Goal: Task Accomplishment & Management: Complete application form

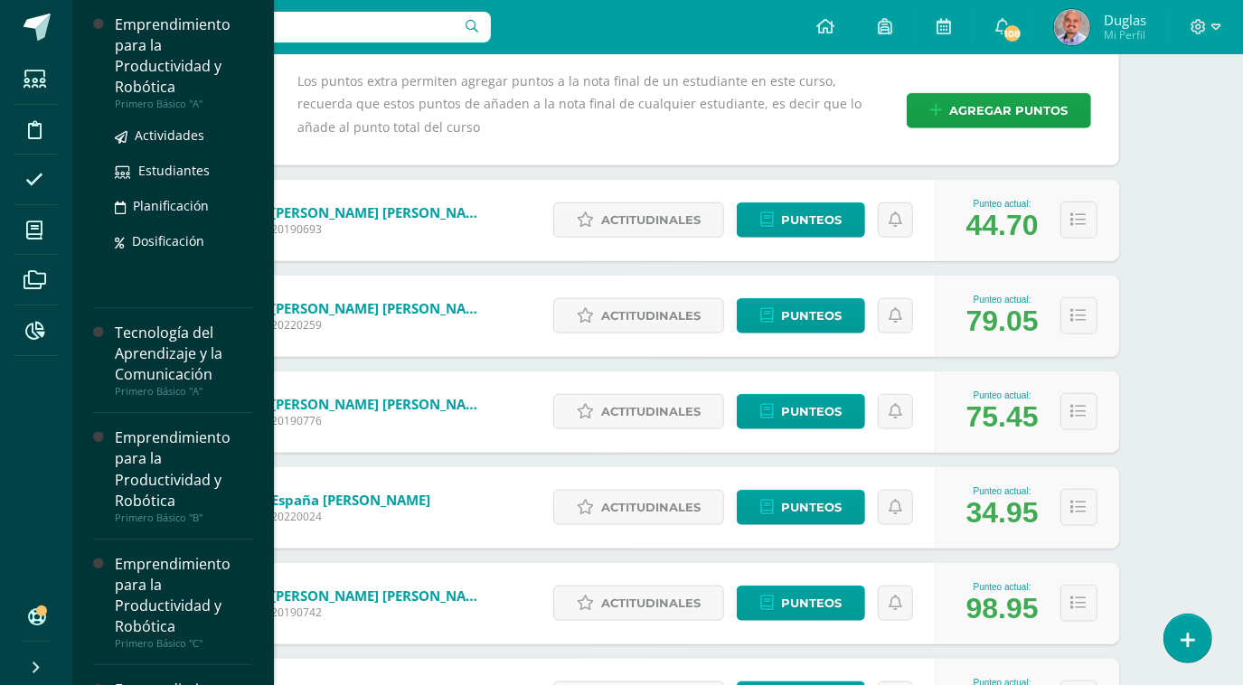
click at [145, 61] on div "Emprendimiento para la Productividad y Robótica" at bounding box center [183, 55] width 137 height 83
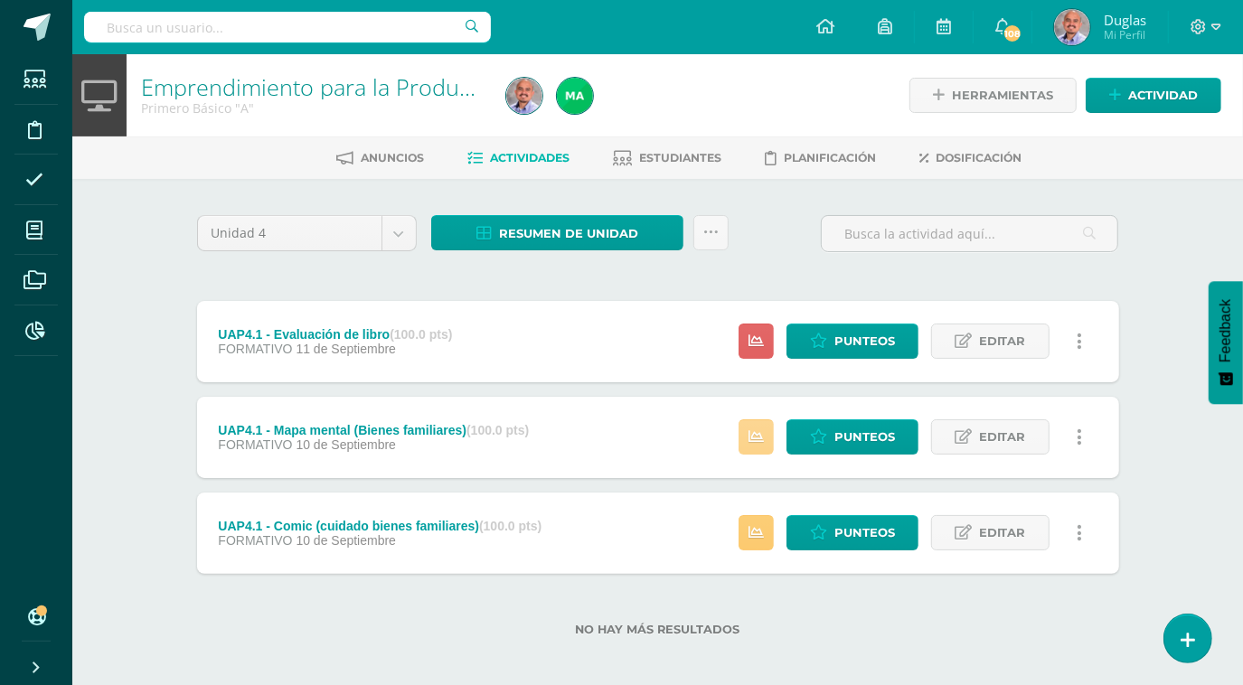
click at [756, 432] on icon at bounding box center [755, 436] width 15 height 15
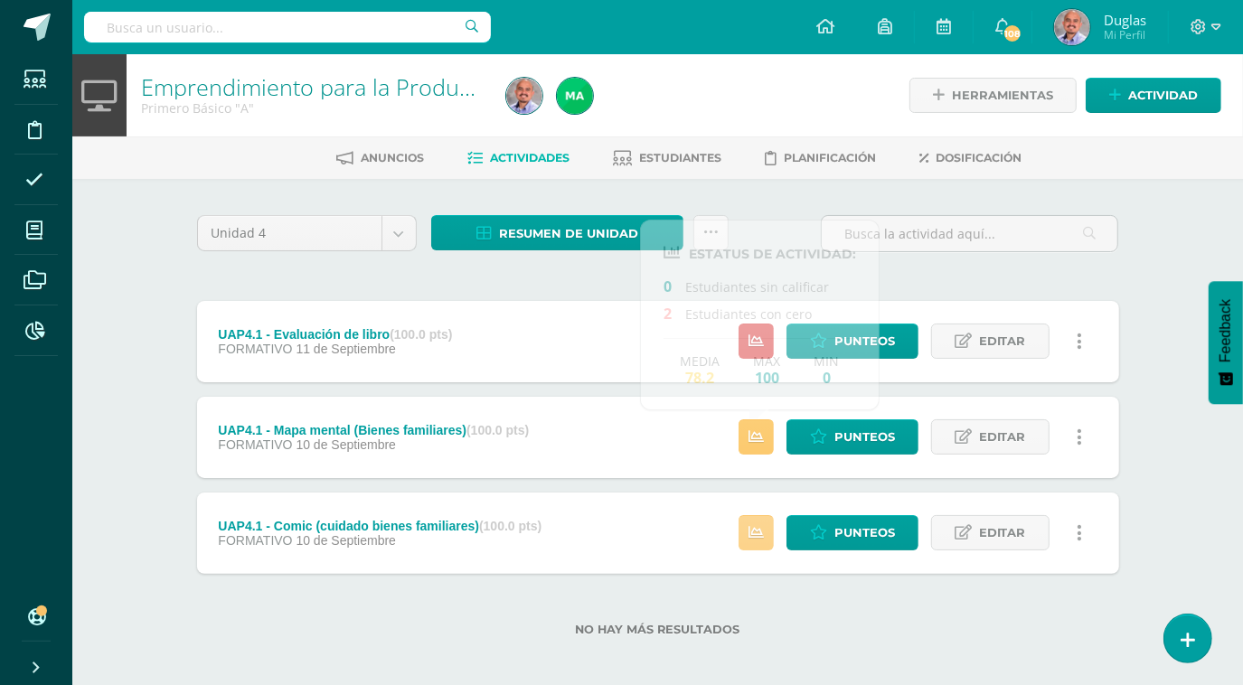
click at [764, 537] on icon at bounding box center [755, 532] width 15 height 15
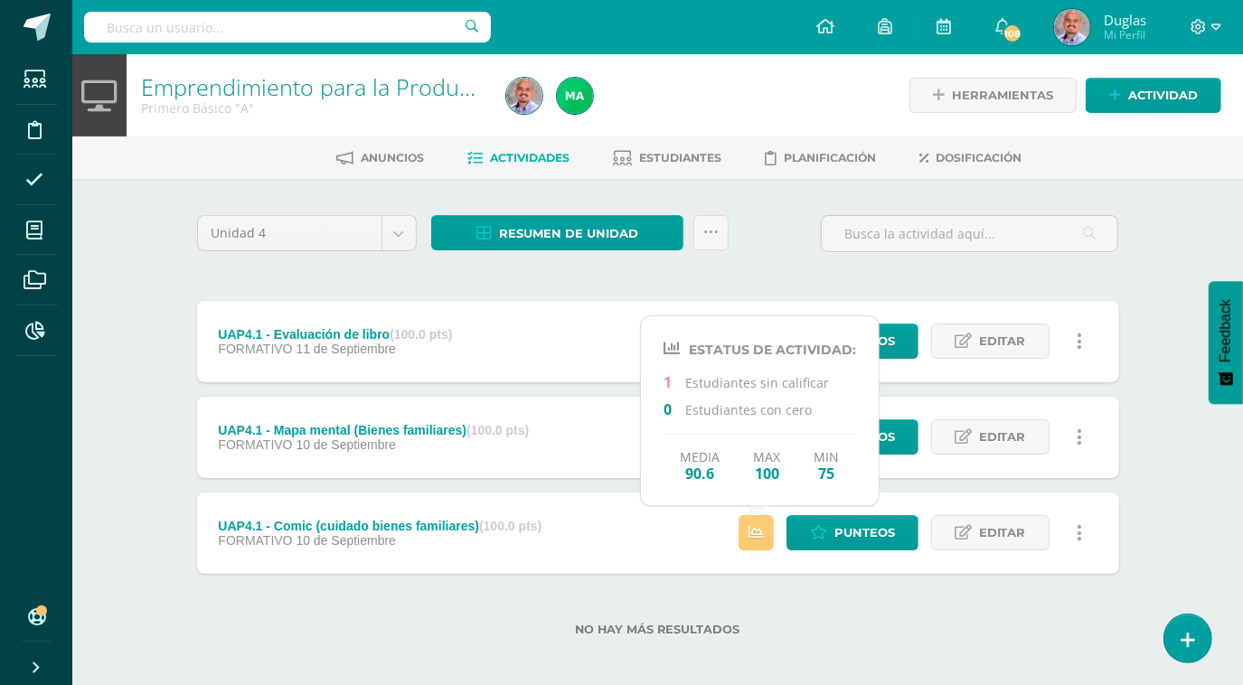
click at [1166, 387] on div "Emprendimiento para la Productividad y Robótica Primero Básico "A" Herramientas…" at bounding box center [657, 374] width 1170 height 640
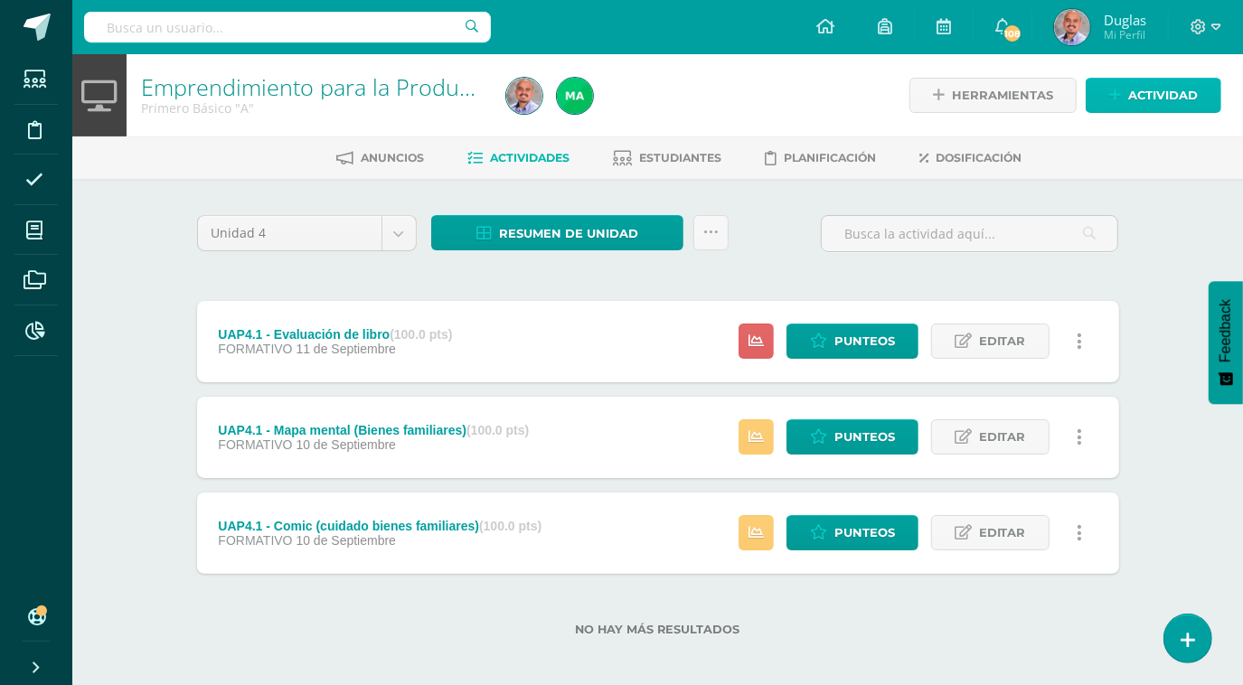
click at [1137, 94] on span "Actividad" at bounding box center [1163, 95] width 70 height 33
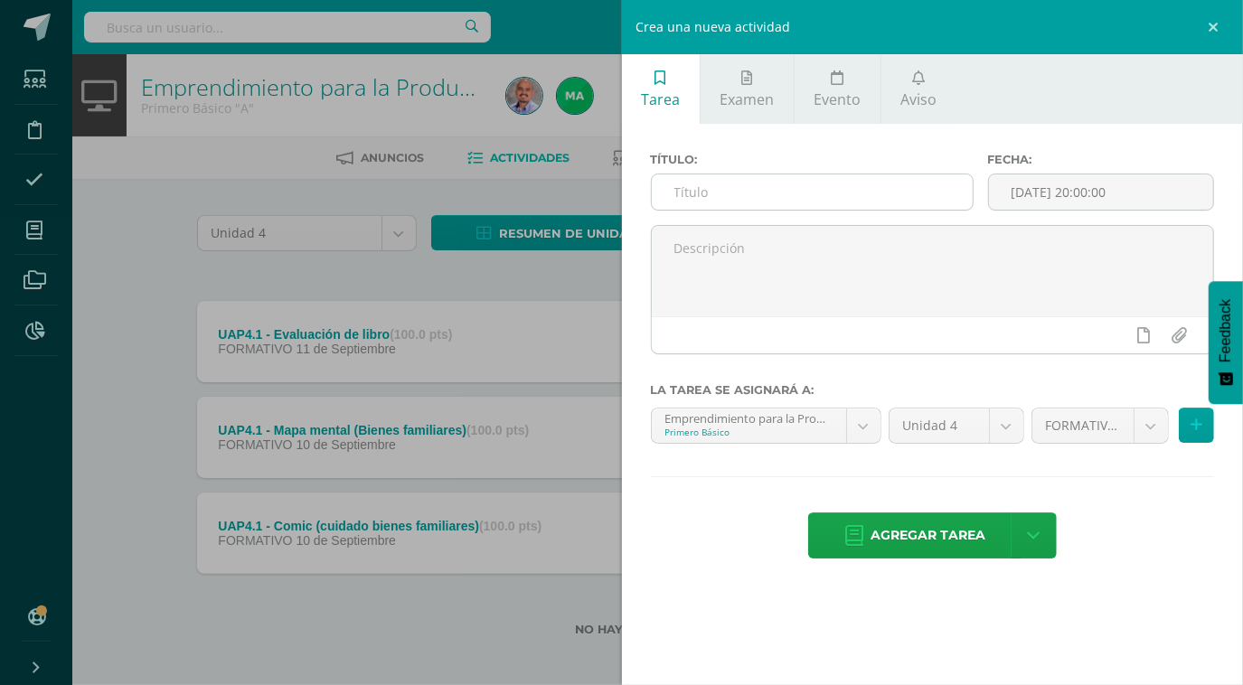
click at [875, 205] on input "text" at bounding box center [812, 191] width 321 height 35
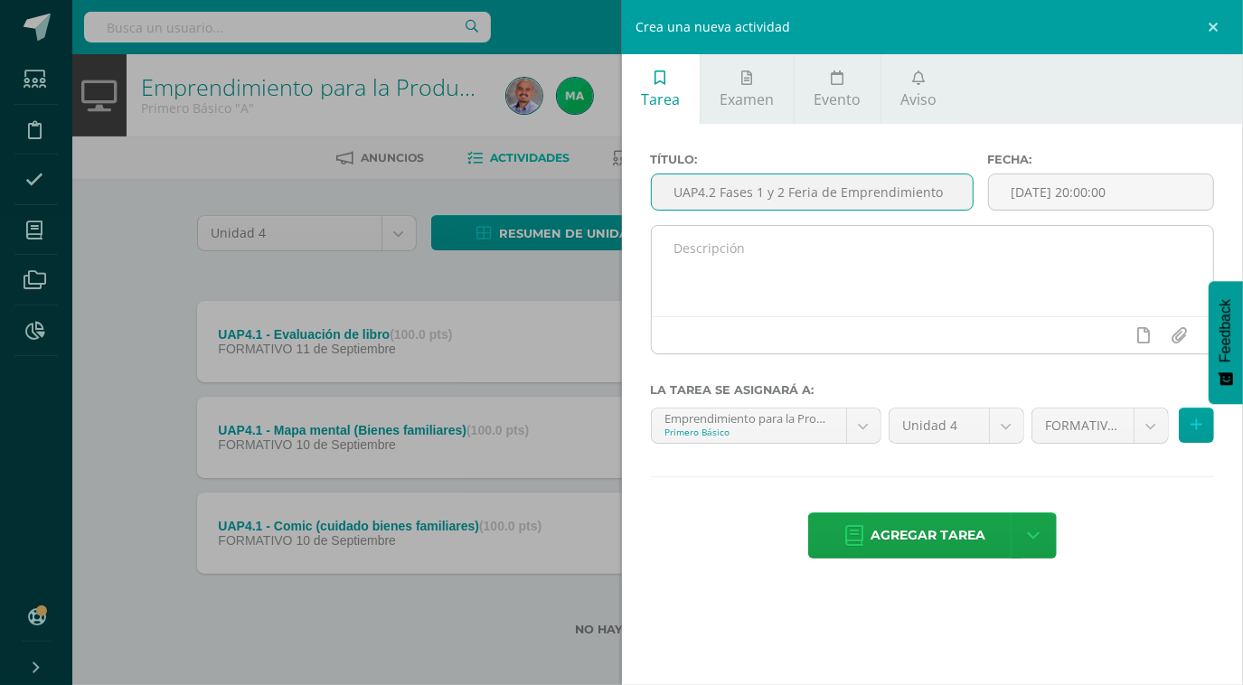
type input "UAP4.2 Fases 1 y 2 Feria de Emprendimiento"
click at [865, 286] on textarea at bounding box center [933, 271] width 562 height 90
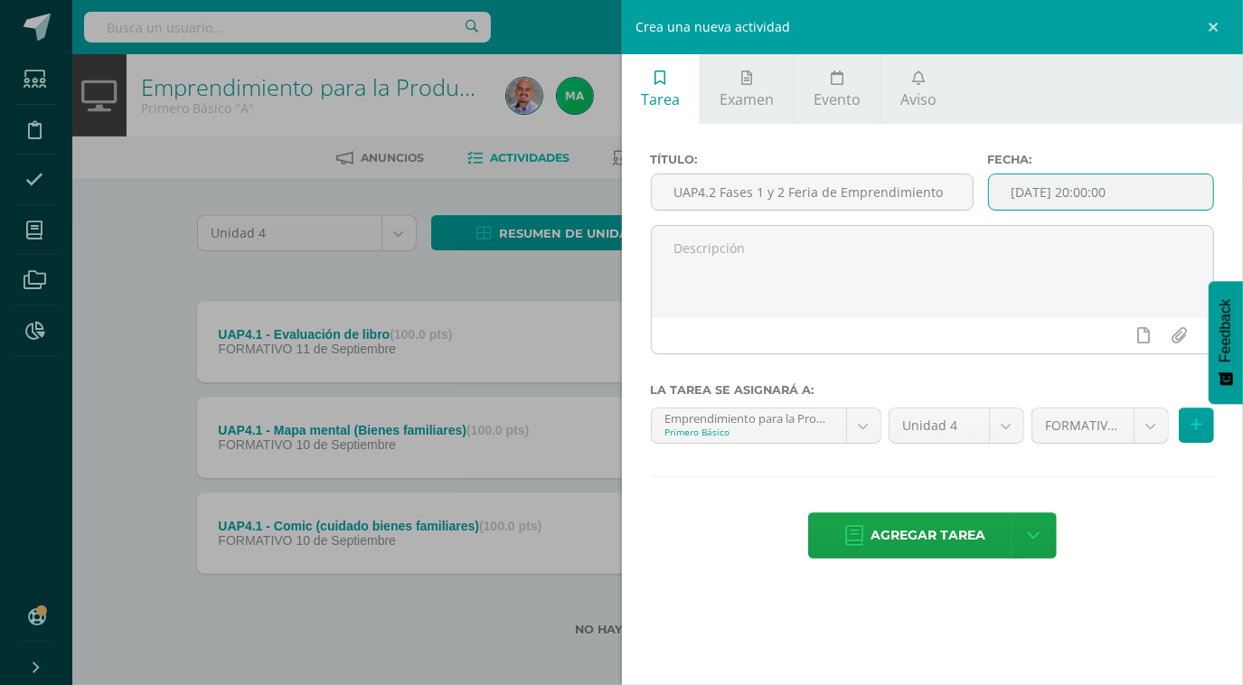
click at [1158, 196] on input "[DATE] 20:00:00" at bounding box center [1101, 191] width 224 height 35
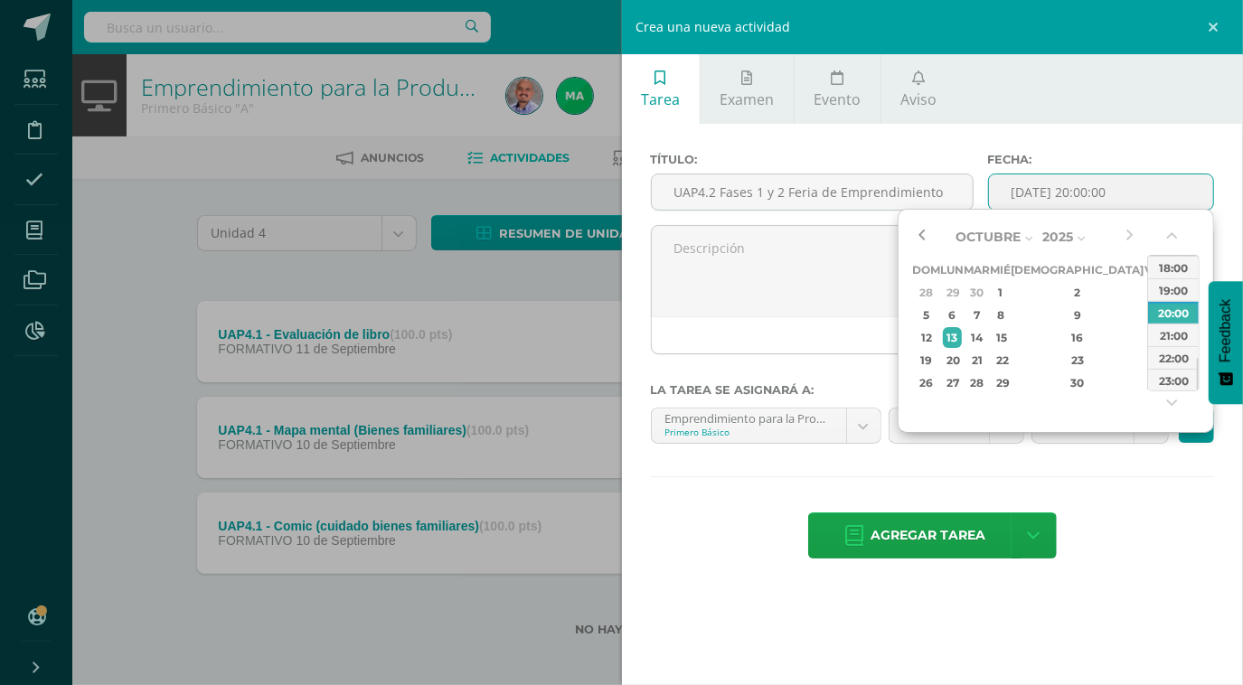
click at [923, 235] on button "button" at bounding box center [921, 236] width 18 height 27
click at [1146, 359] on div "26" at bounding box center [1154, 360] width 16 height 21
click at [1169, 264] on div "13:00" at bounding box center [1173, 262] width 51 height 23
type input "2025-09-26 13:00"
click at [1178, 270] on div "13:00" at bounding box center [1173, 266] width 51 height 23
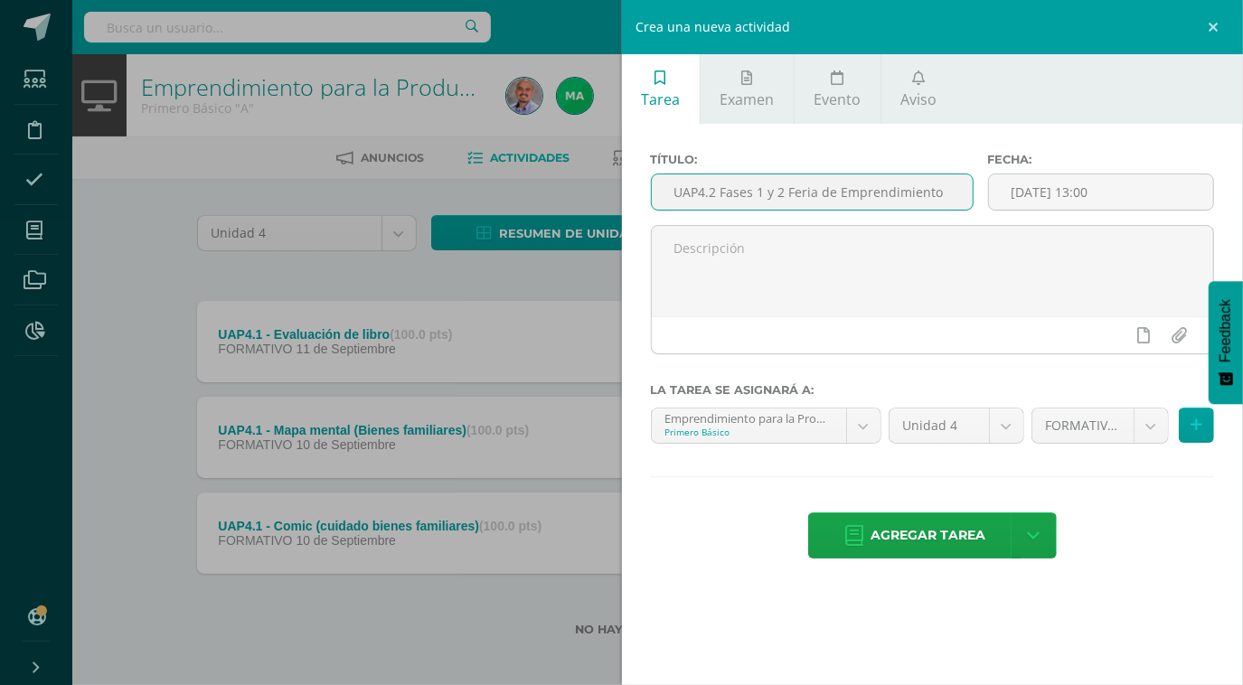
click at [791, 192] on input "UAP4.2 Fases 1 y 2 Feria de Emprendimiento" at bounding box center [812, 191] width 321 height 35
click at [887, 192] on input "UAP4.2 Primeras fase de la feria de Emprendimiento" at bounding box center [812, 191] width 321 height 35
click at [800, 192] on input "UAP4.2 Primeras fase de la feria de emprendimiento" at bounding box center [812, 191] width 321 height 35
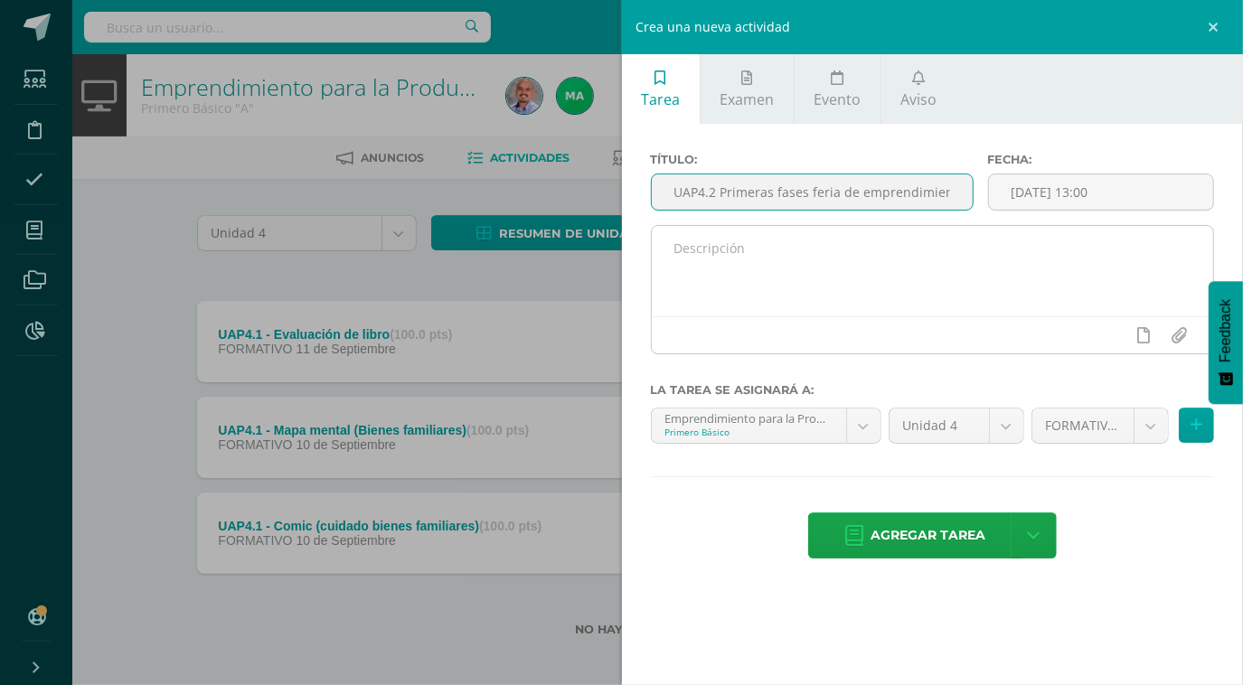
type input "UAP4.2 Primeras fases feria de emprendimiento"
click at [861, 245] on textarea at bounding box center [933, 271] width 562 height 90
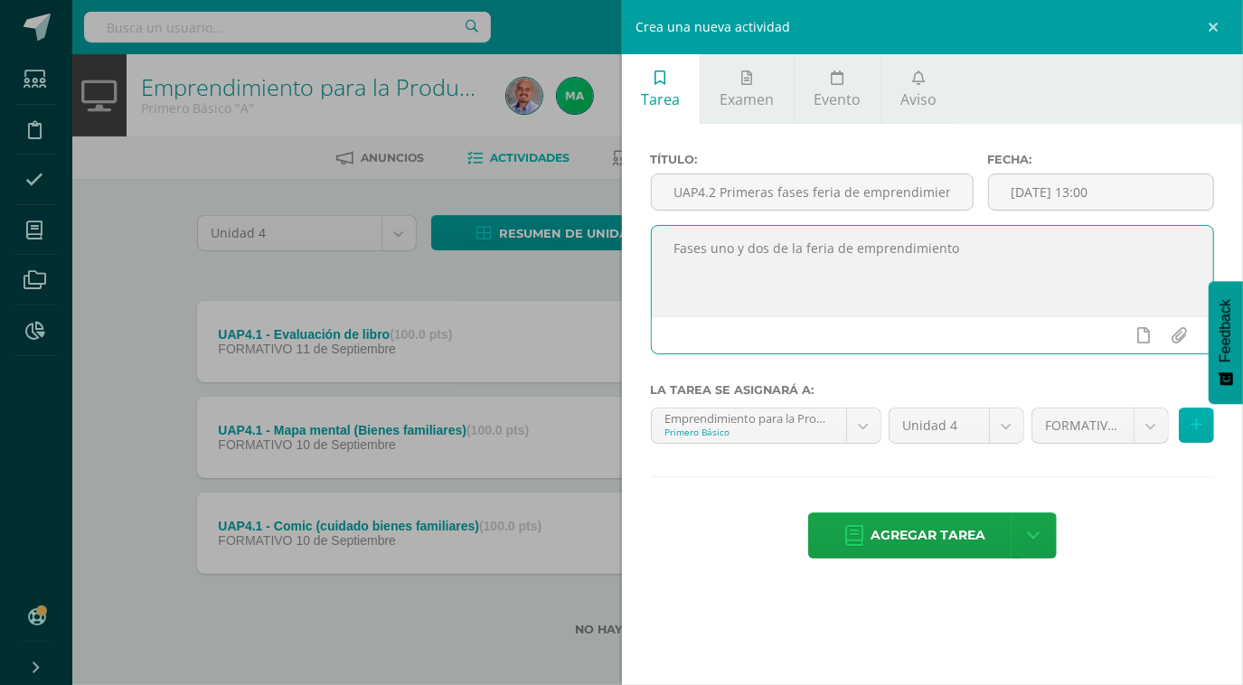
type textarea "Fases uno y dos de la feria de emprendimiento"
click at [1197, 425] on icon at bounding box center [1196, 425] width 12 height 15
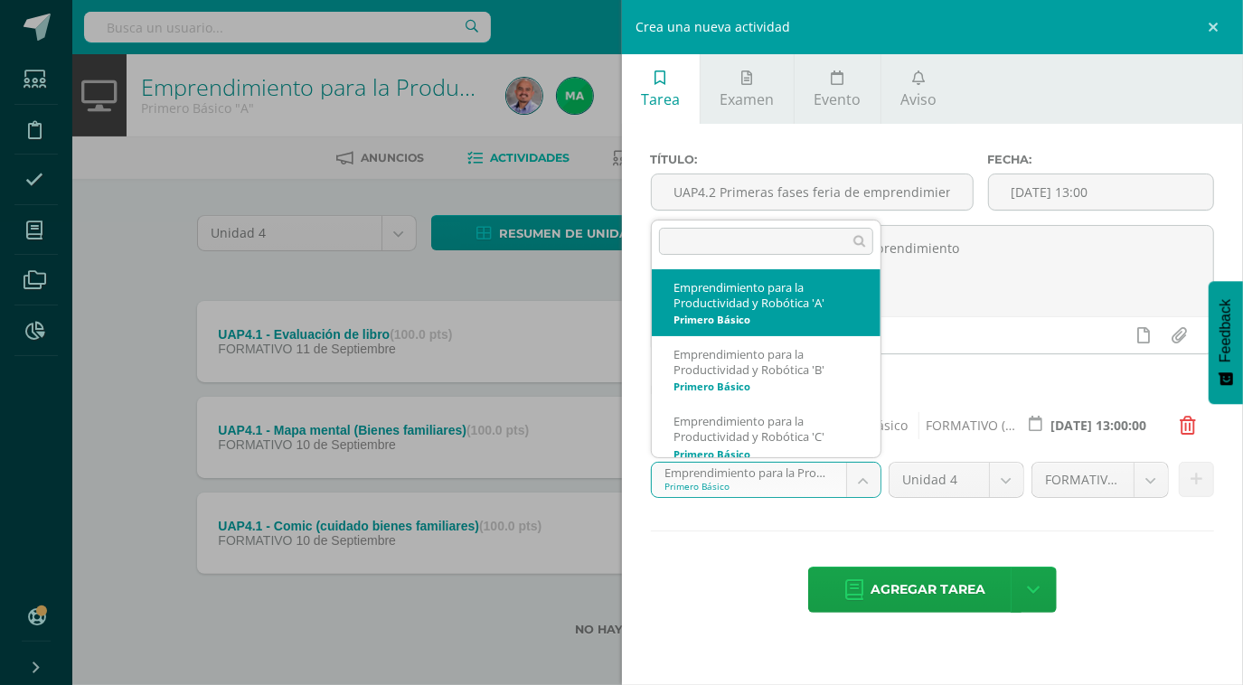
click at [862, 482] on body "Estudiantes Disciplina Asistencia Mis cursos Archivos Reportes Soporte Ayuda Re…" at bounding box center [621, 347] width 1243 height 694
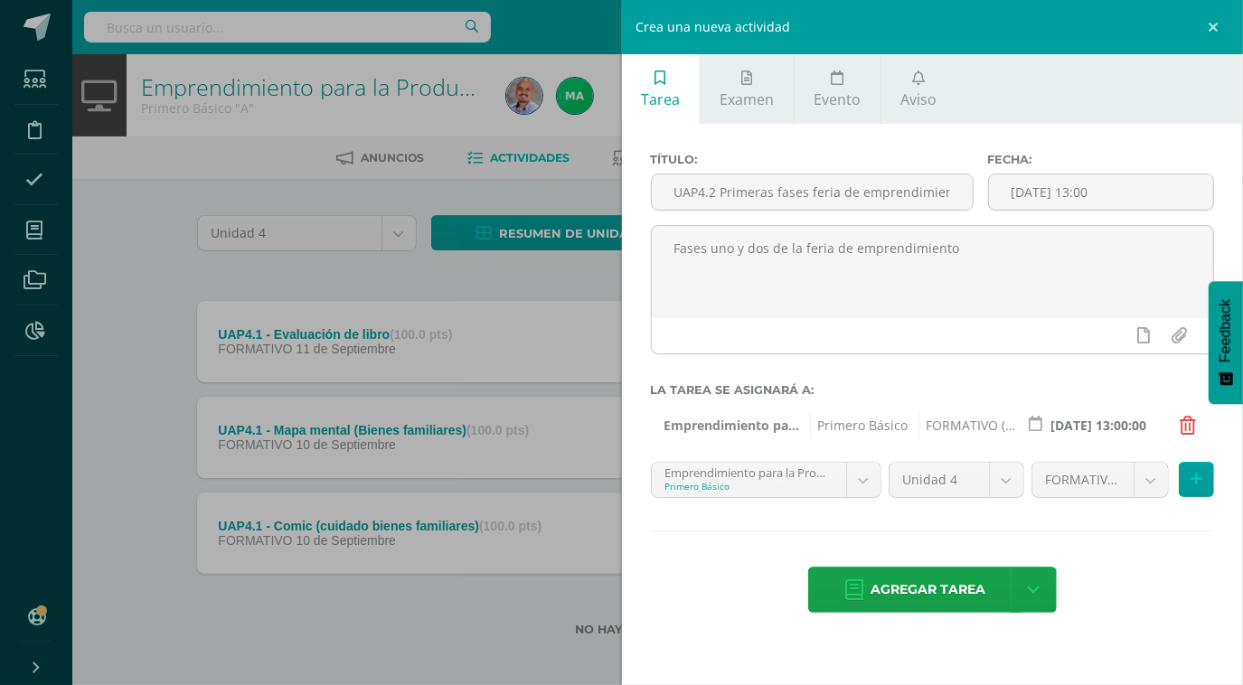
click at [645, 223] on div "Título: UAP4.2 Primeras fases feria de emprendimiento" at bounding box center [811, 189] width 337 height 72
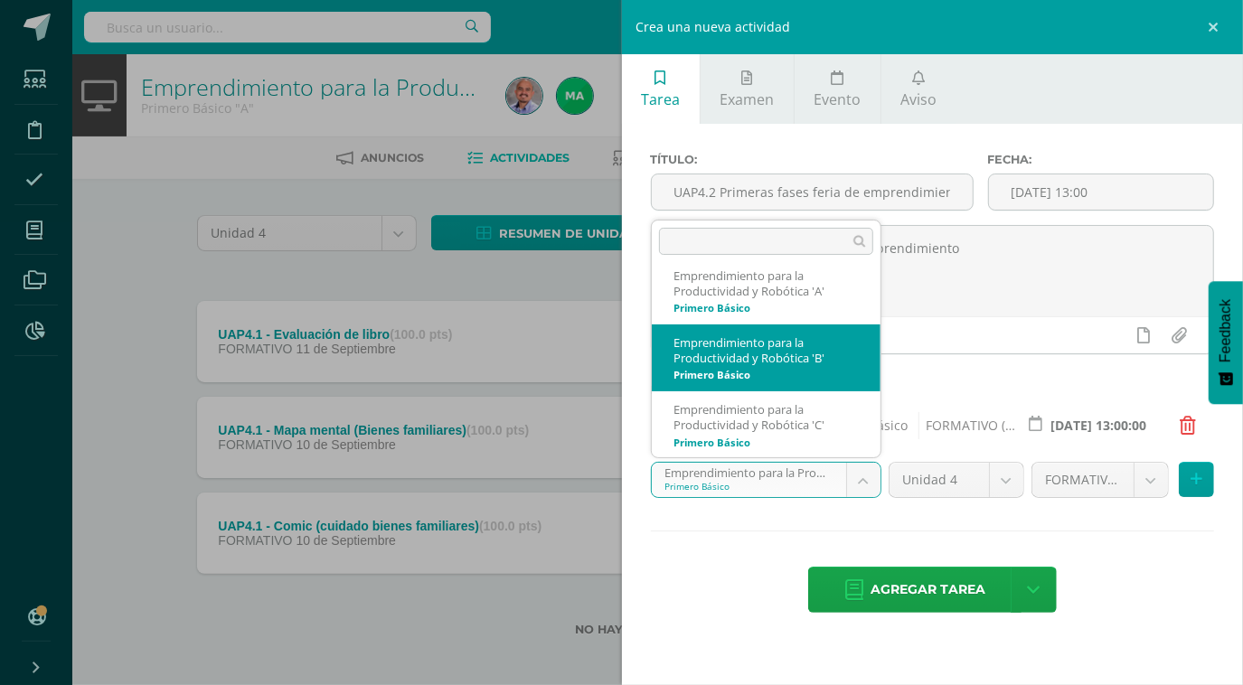
click at [860, 483] on body "Estudiantes Disciplina Asistencia Mis cursos Archivos Reportes Soporte Ayuda Re…" at bounding box center [621, 347] width 1243 height 694
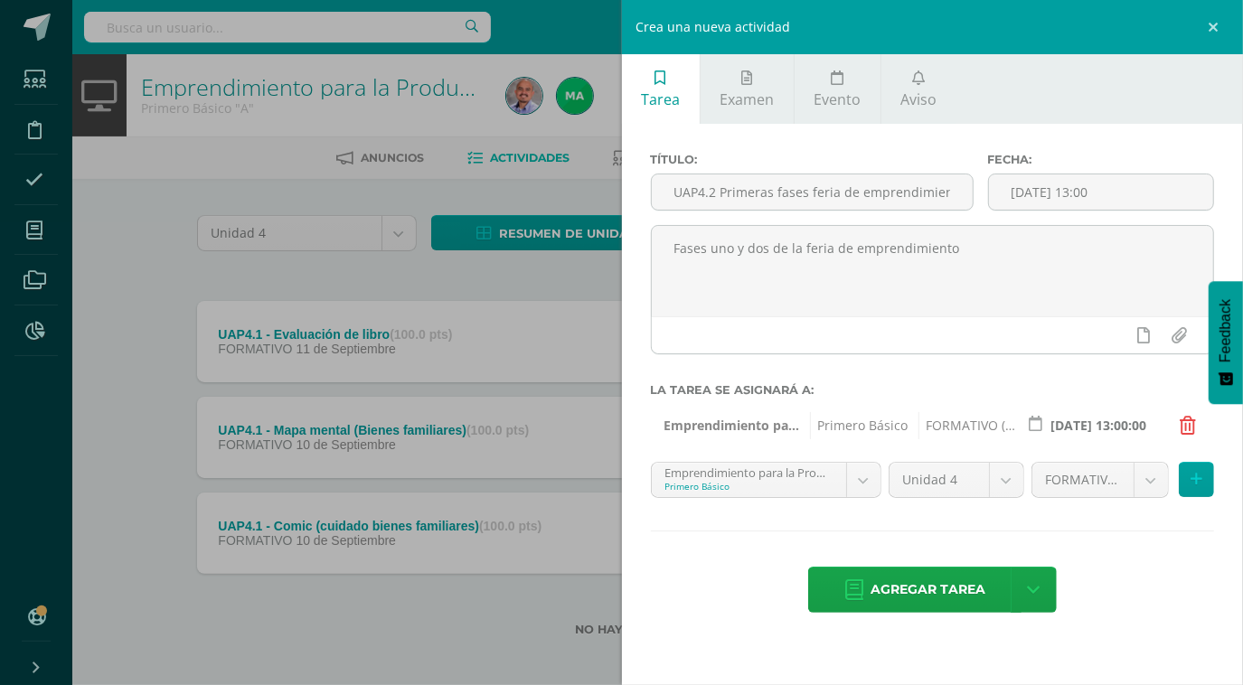
click at [744, 552] on body "Estudiantes Disciplina Asistencia Mis cursos Archivos Reportes Soporte Ayuda Re…" at bounding box center [621, 347] width 1243 height 694
click at [1196, 479] on icon at bounding box center [1196, 479] width 12 height 15
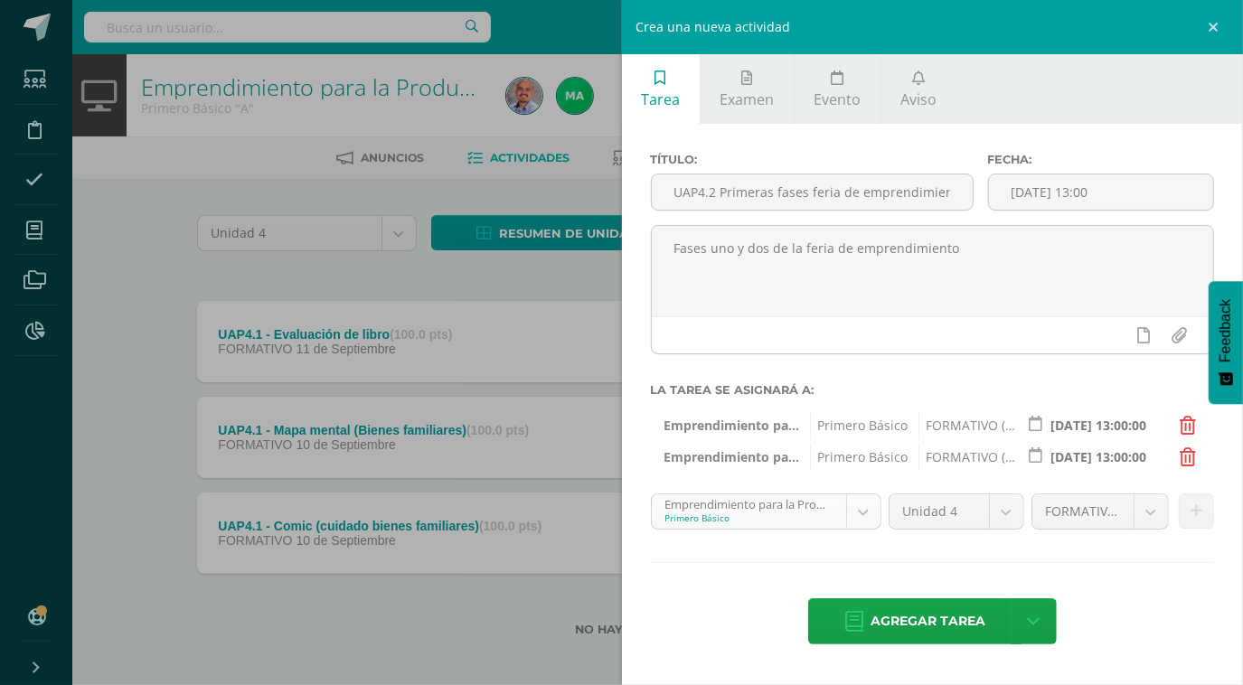
click at [861, 514] on body "Estudiantes Disciplina Asistencia Mis cursos Archivos Reportes Soporte Ayuda Re…" at bounding box center [621, 347] width 1243 height 694
click at [1191, 517] on icon at bounding box center [1196, 510] width 12 height 15
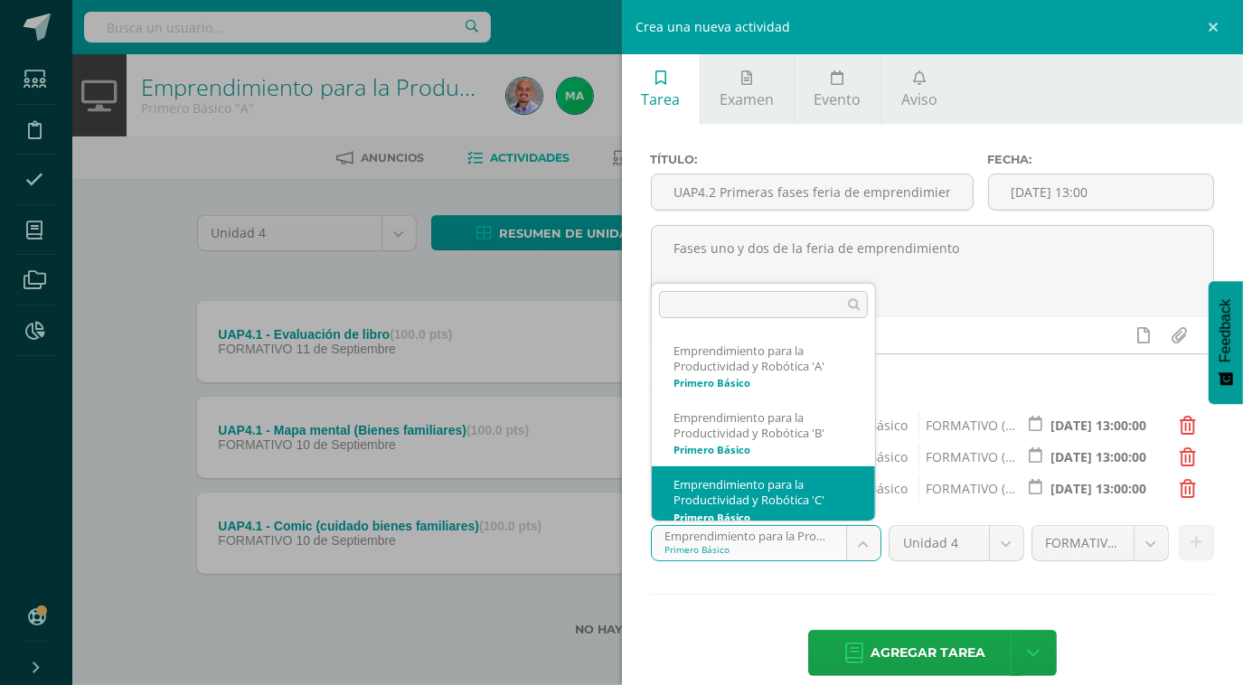
click at [858, 543] on body "Estudiantes Disciplina Asistencia Mis cursos Archivos Reportes Soporte Ayuda Re…" at bounding box center [621, 347] width 1243 height 694
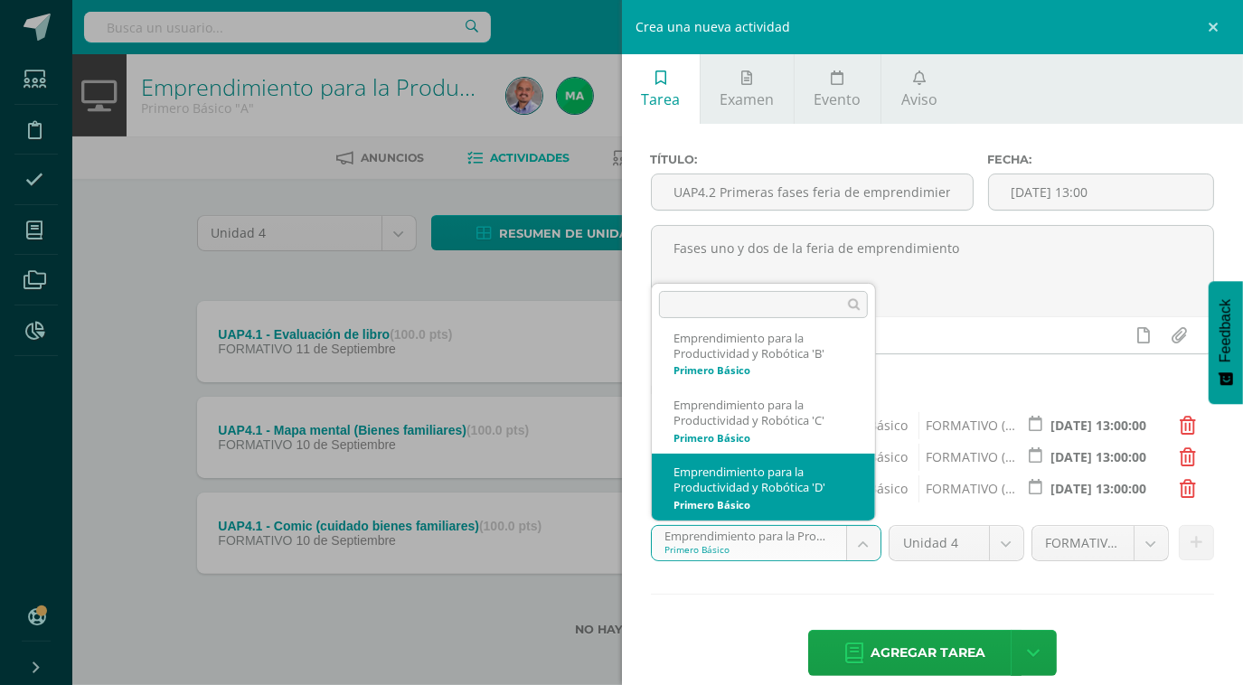
scroll to position [161, 0]
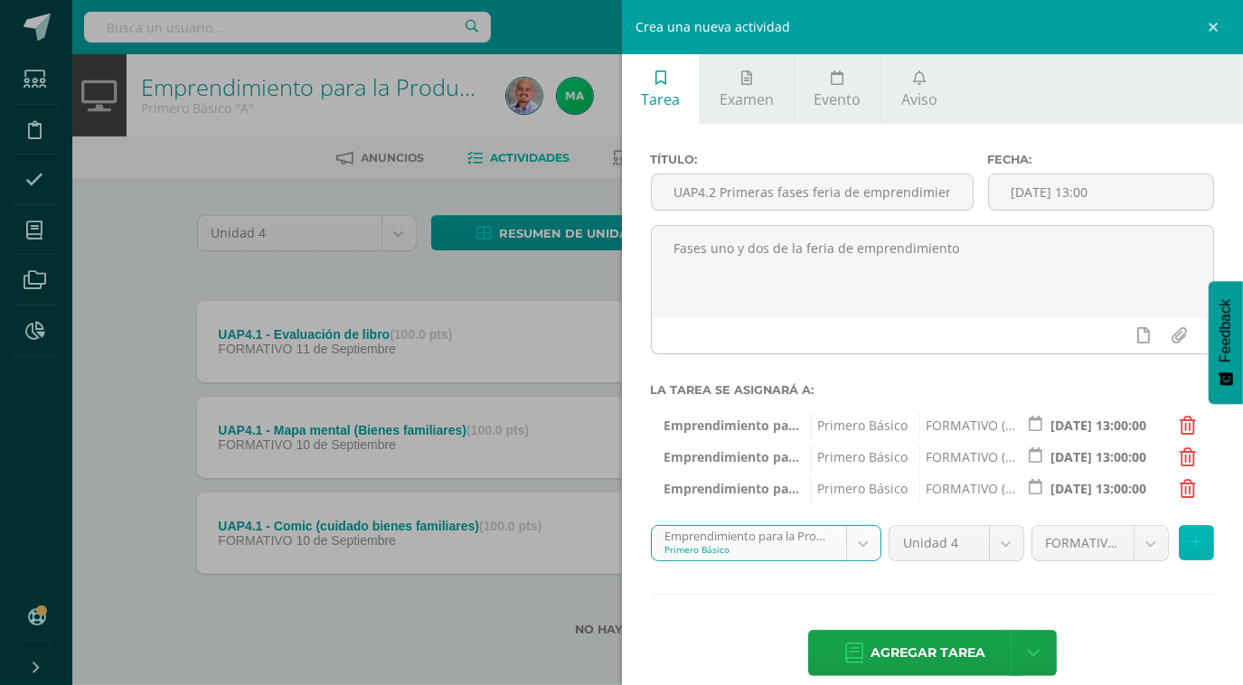
click at [1190, 546] on icon at bounding box center [1196, 542] width 12 height 15
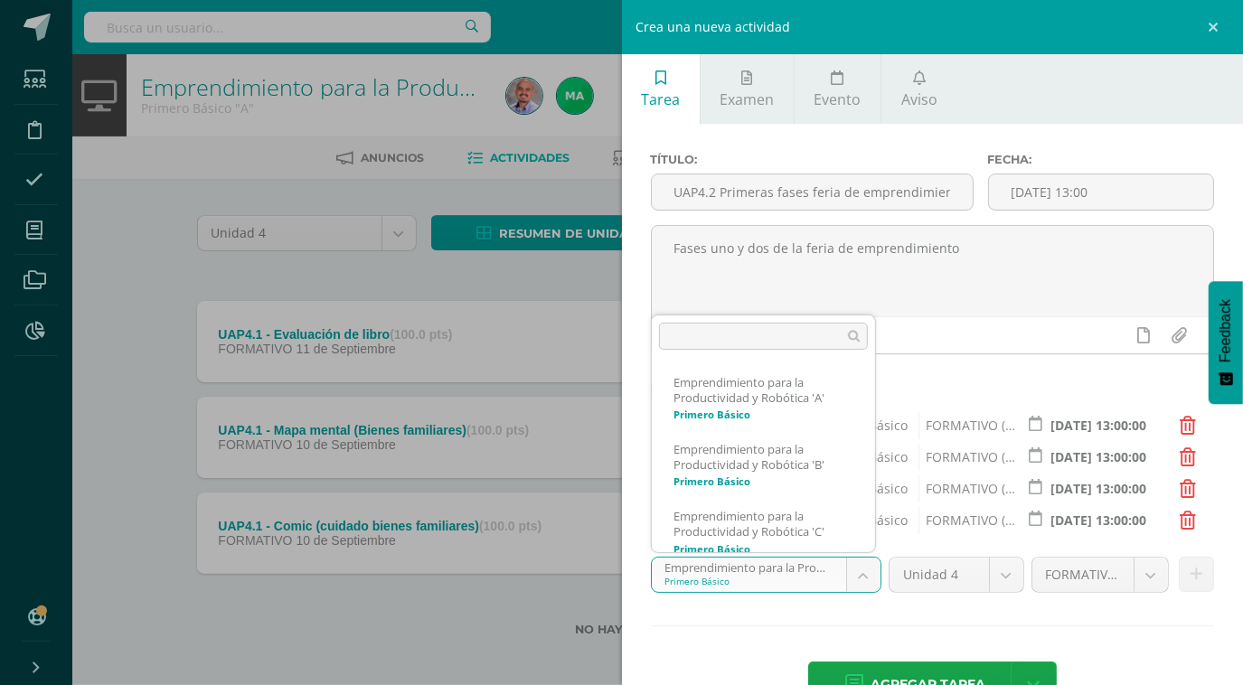
click at [860, 577] on body "Estudiantes Disciplina Asistencia Mis cursos Archivos Reportes Soporte Ayuda Re…" at bounding box center [621, 347] width 1243 height 694
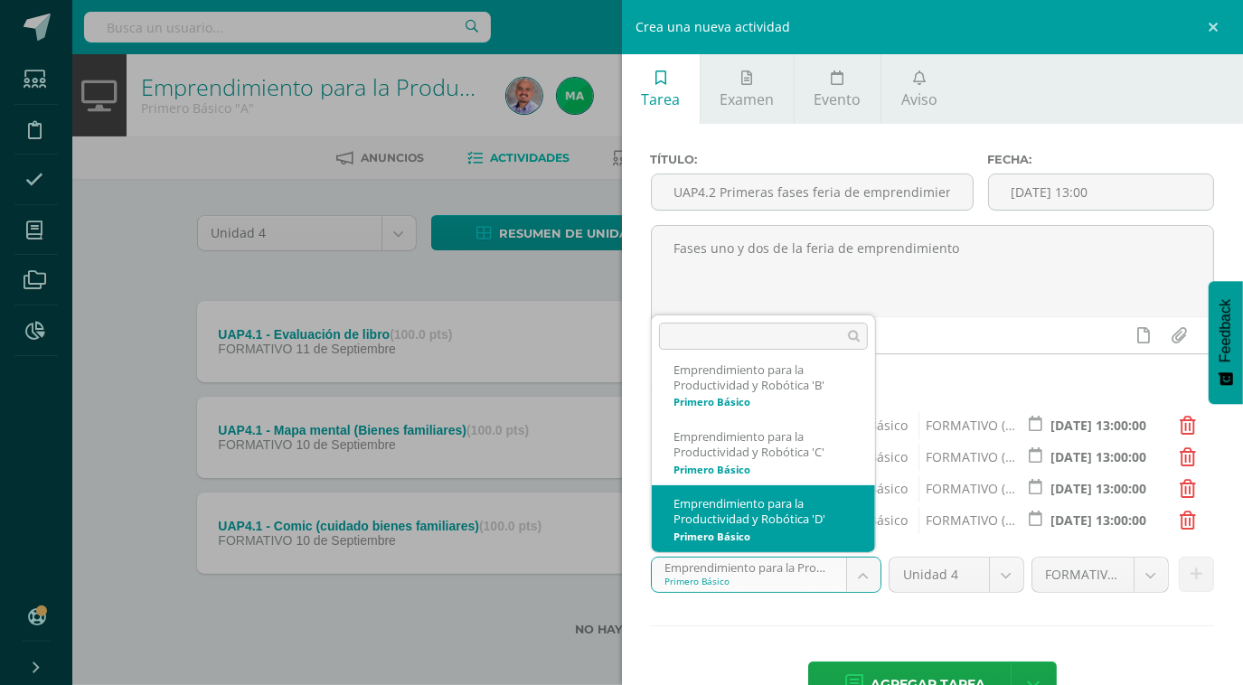
scroll to position [146, 0]
select select "211907"
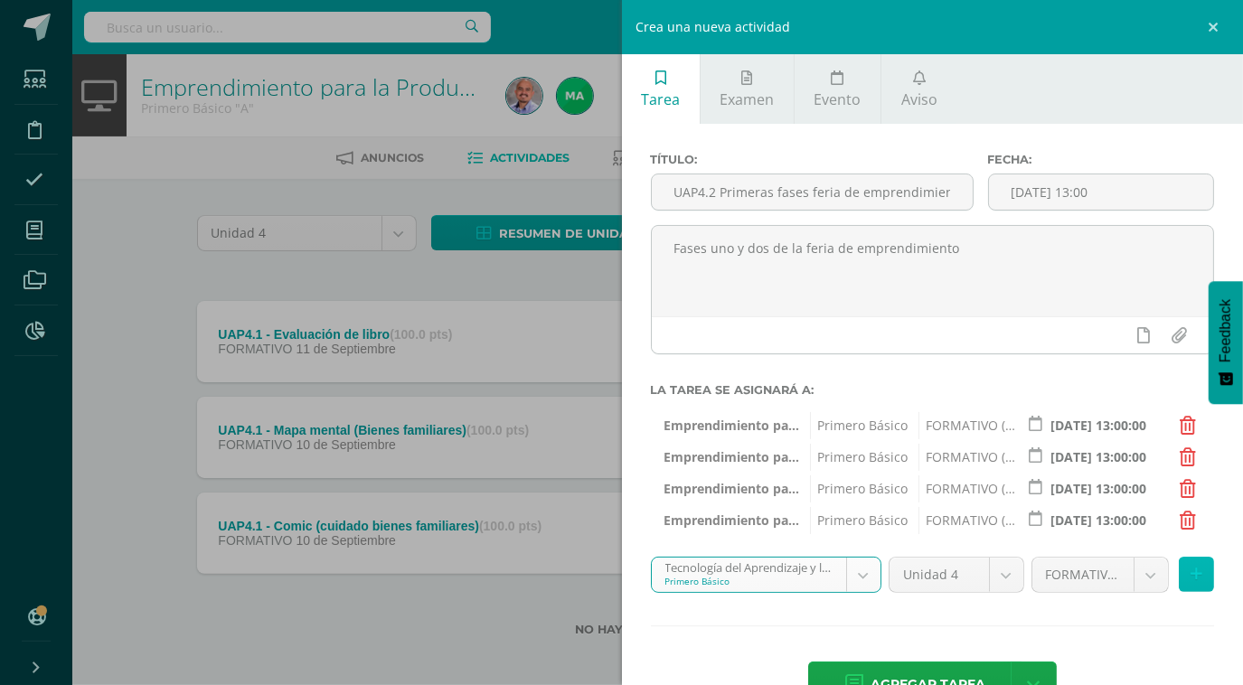
click at [1190, 577] on icon at bounding box center [1196, 574] width 12 height 15
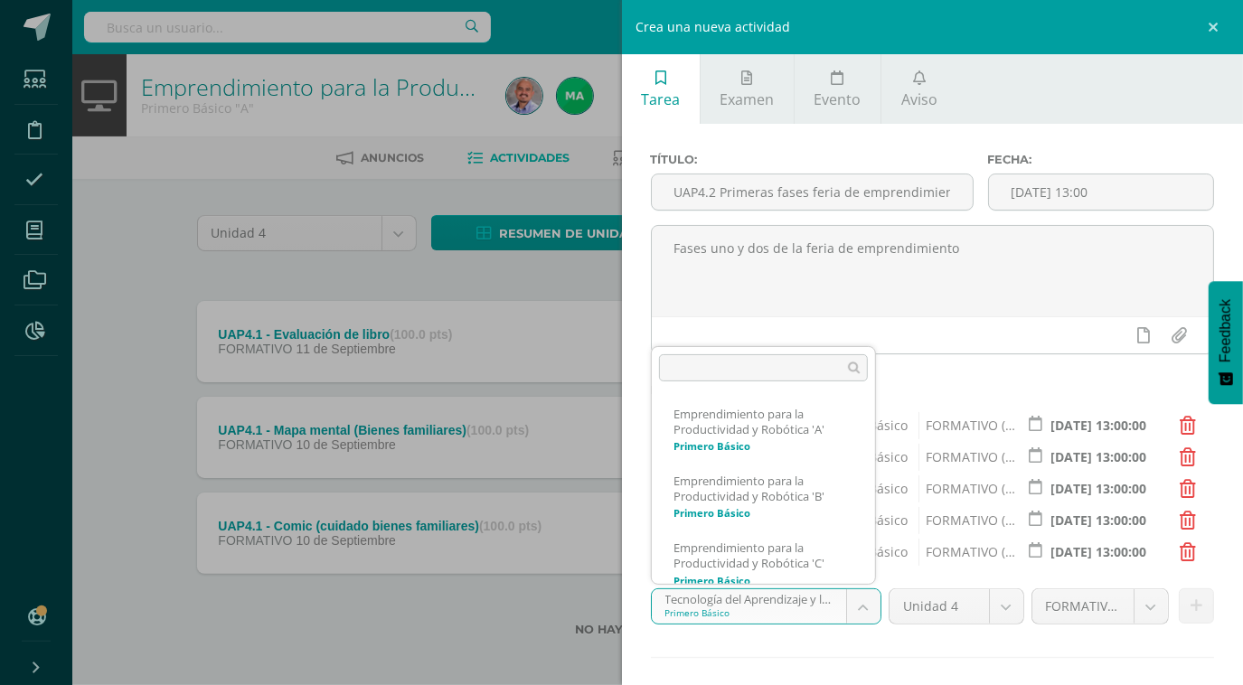
click at [856, 608] on body "Estudiantes Disciplina Asistencia Mis cursos Archivos Reportes Soporte Ayuda Re…" at bounding box center [621, 347] width 1243 height 694
click at [773, 370] on input "text" at bounding box center [763, 367] width 209 height 27
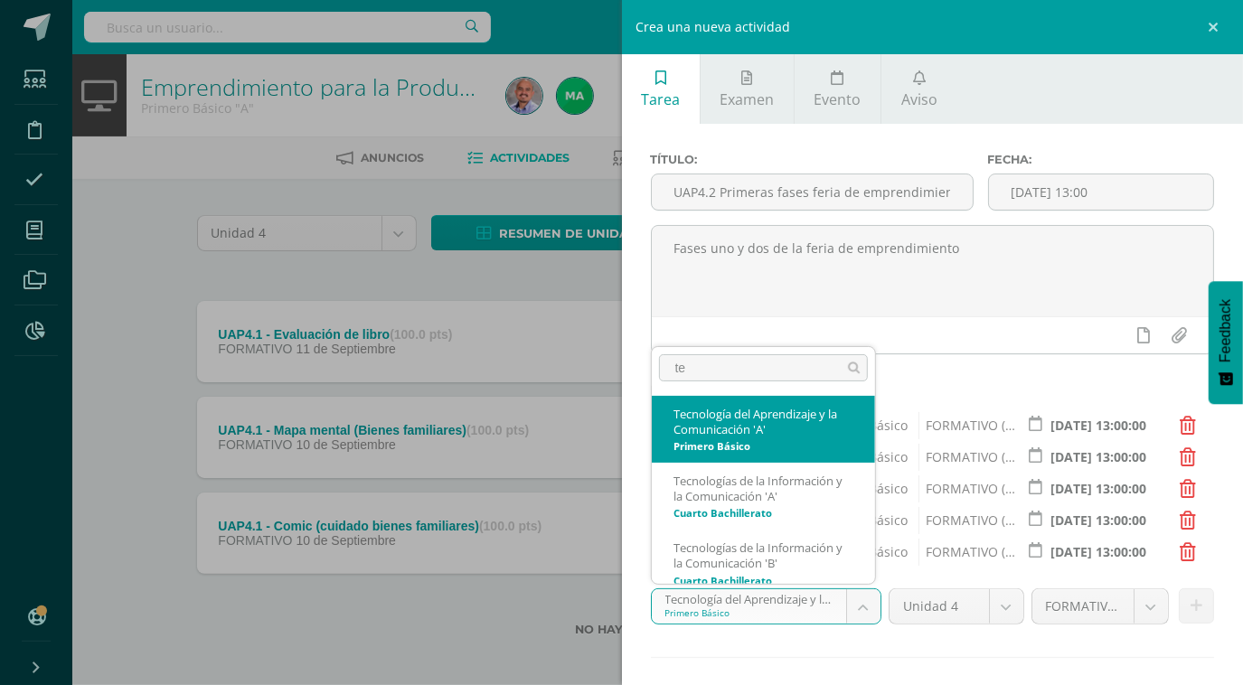
type input "t"
click at [934, 375] on body "Estudiantes Disciplina Asistencia Mis cursos Archivos Reportes Soporte Ayuda Re…" at bounding box center [621, 347] width 1243 height 694
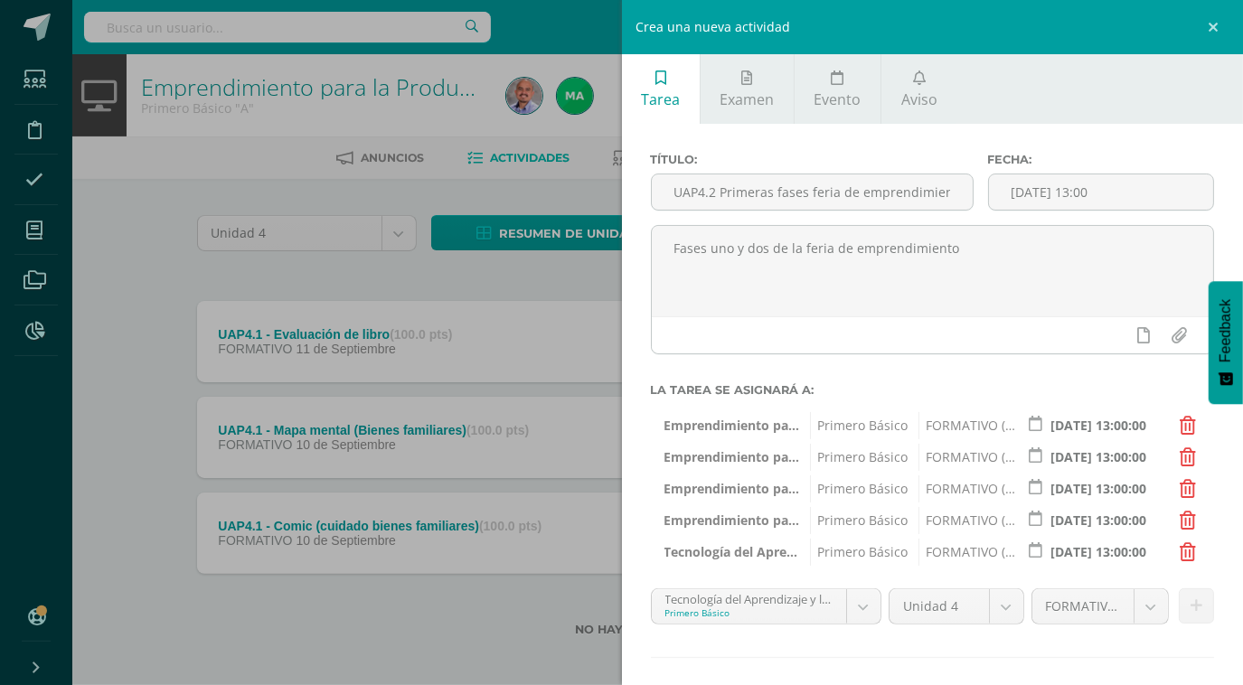
scroll to position [86, 0]
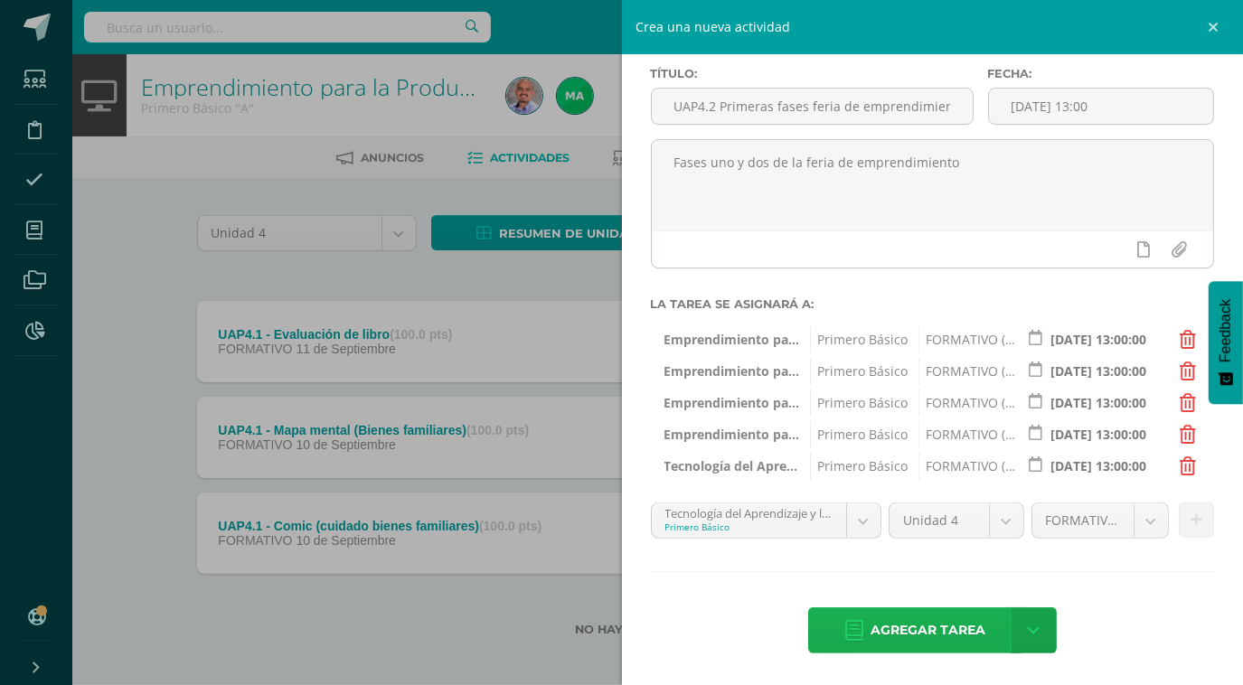
click at [928, 624] on span "Agregar tarea" at bounding box center [927, 630] width 115 height 44
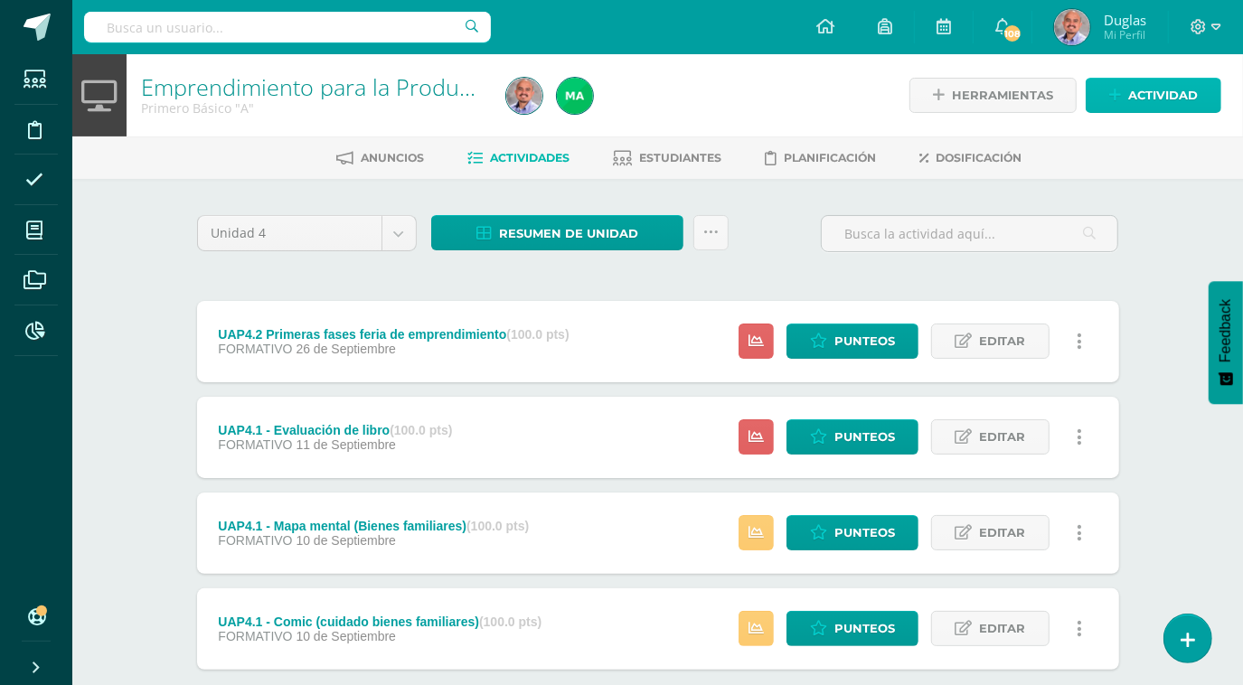
click at [1169, 103] on span "Actividad" at bounding box center [1163, 95] width 70 height 33
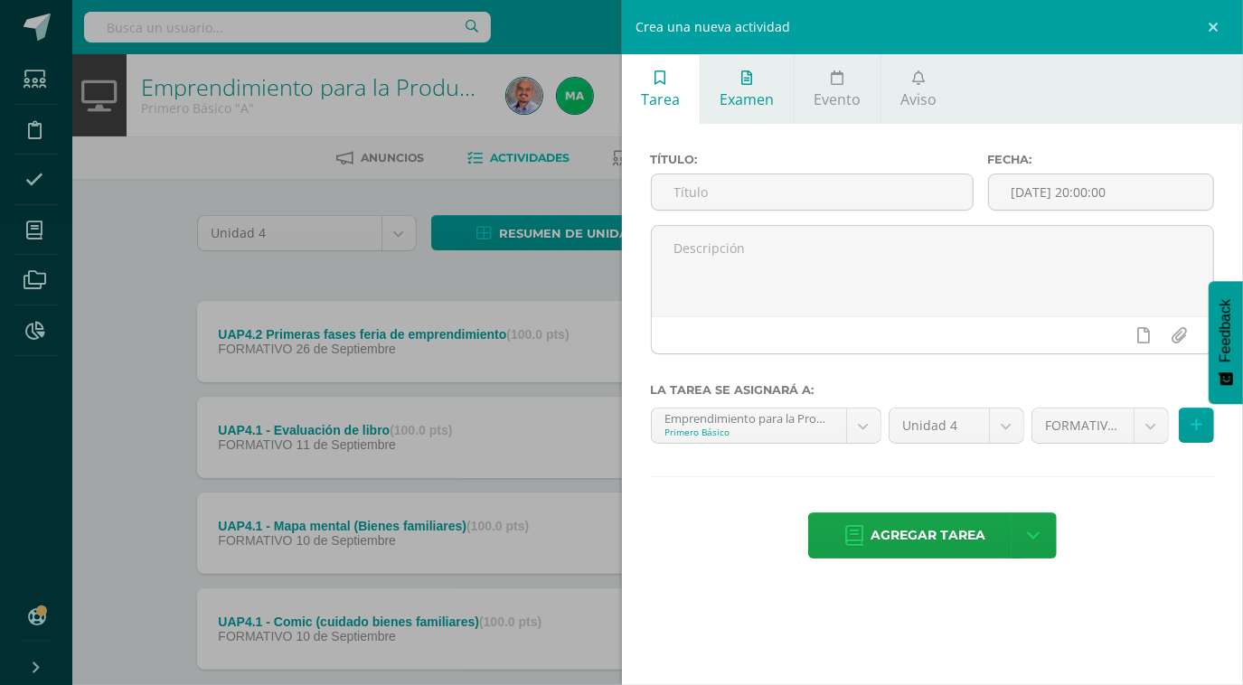
click at [767, 104] on span "Examen" at bounding box center [746, 99] width 54 height 20
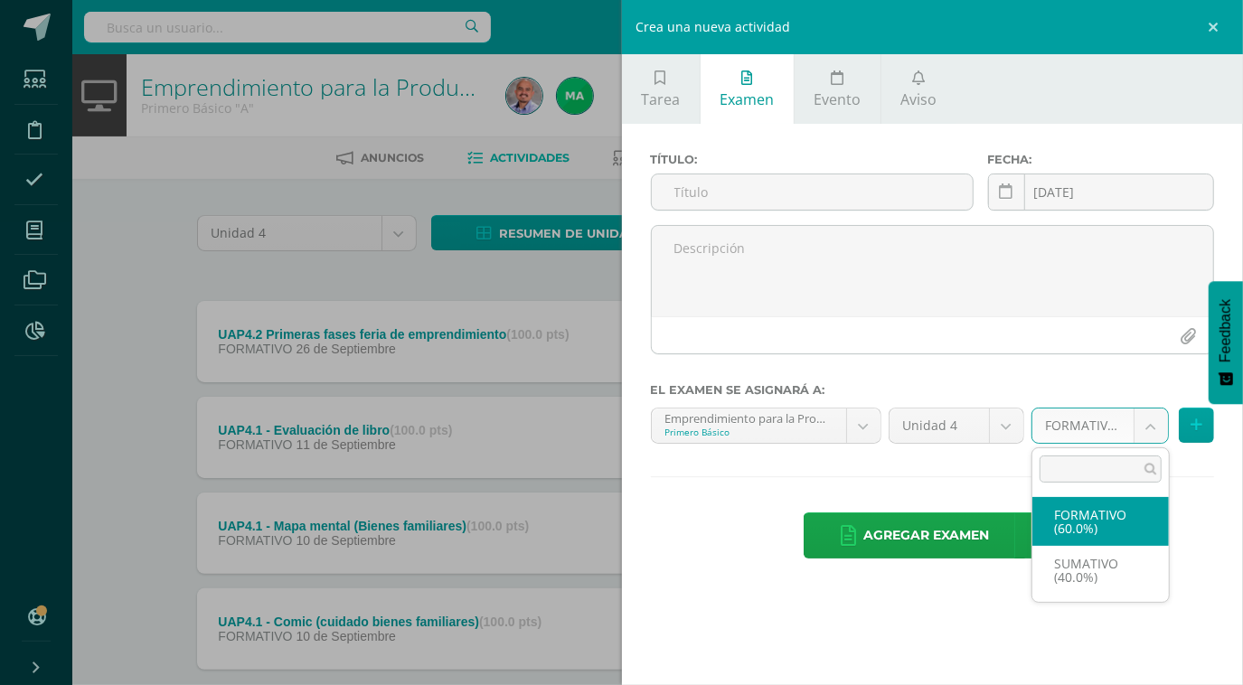
click at [1150, 431] on body "Tarea asignada exitosamente Estudiantes Disciplina Asistencia Mis cursos Archiv…" at bounding box center [621, 395] width 1243 height 790
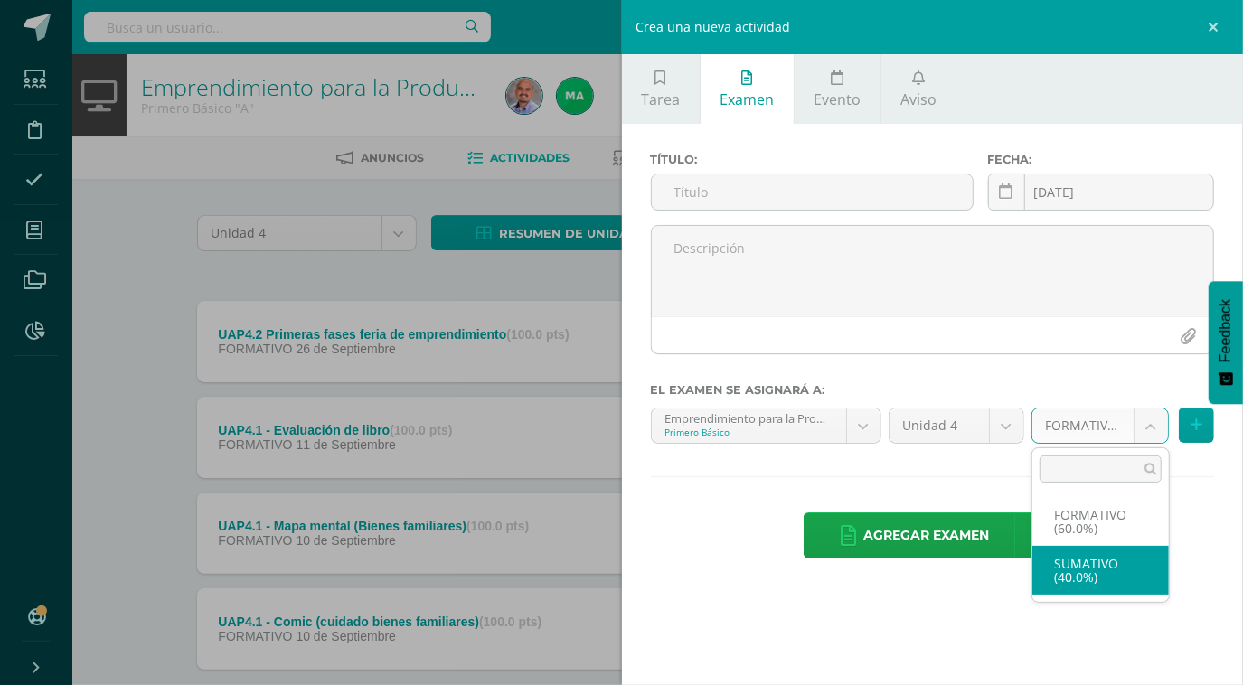
select select "211984"
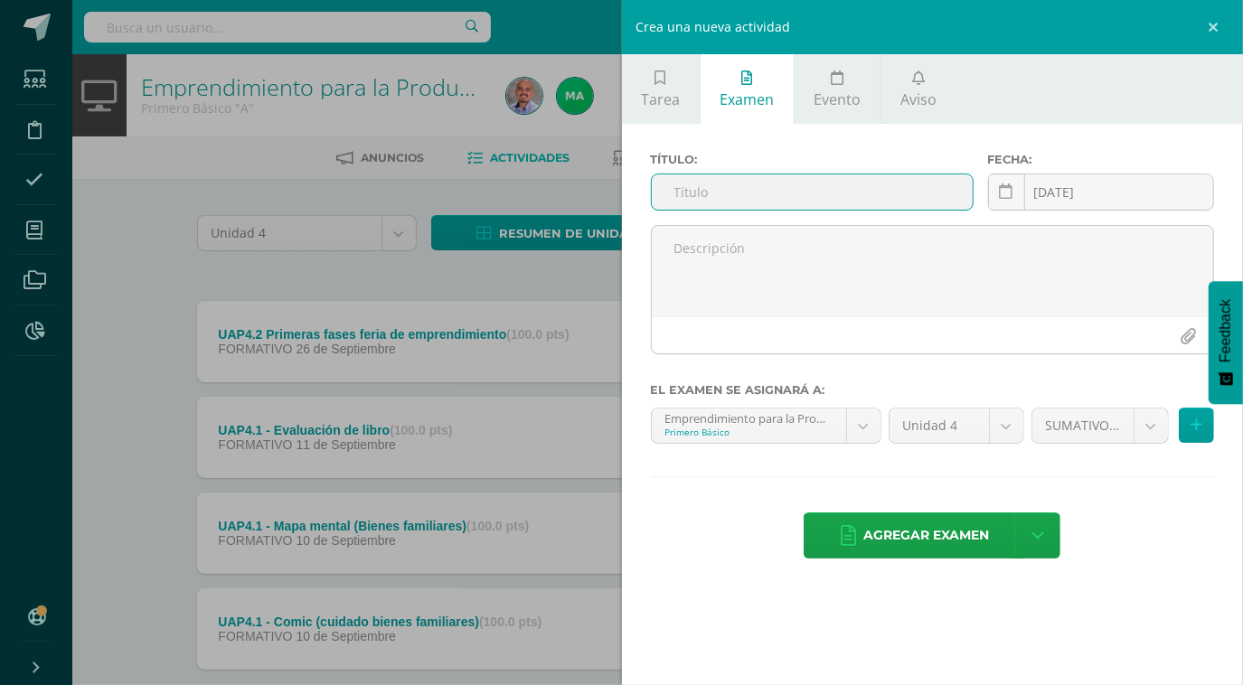
click at [727, 199] on input "text" at bounding box center [812, 191] width 321 height 35
type input "UA4 - Feria de emprendimiento"
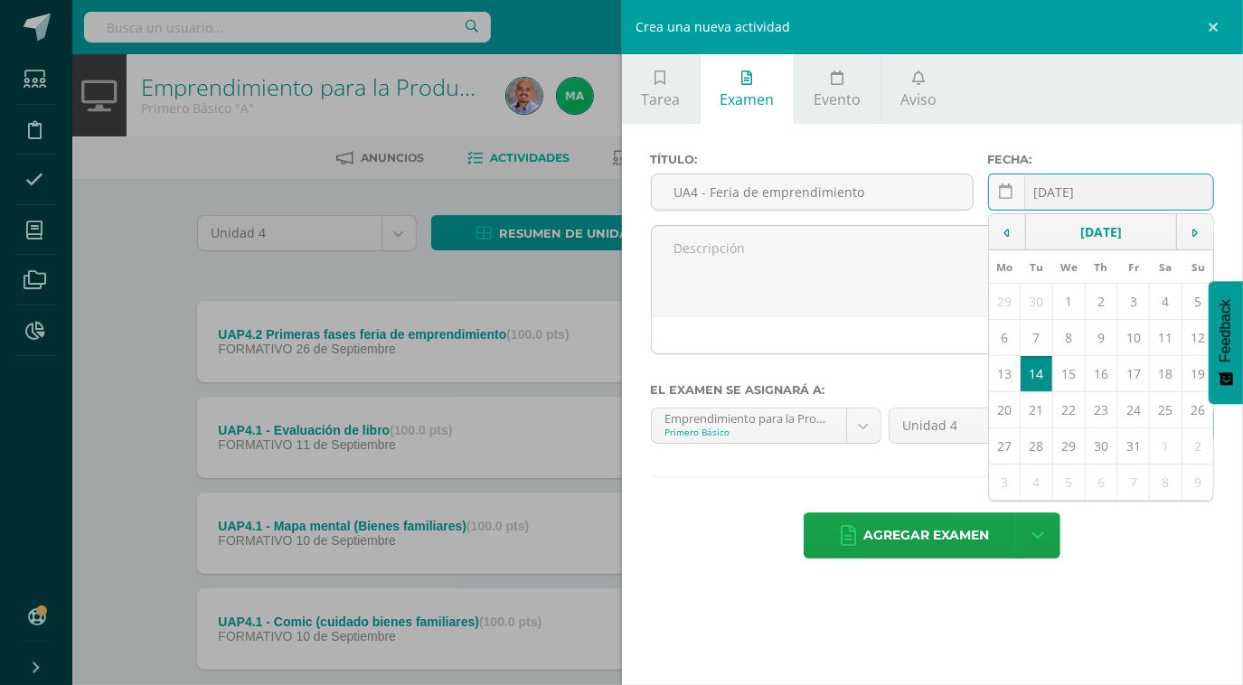
click at [1117, 202] on div "2025-10-14 October, 2025 Mo Tu We Th Fr Sa Su 29 30 1 2 3 4 5 6 7 8 9 10 11 12 …" at bounding box center [1101, 200] width 226 height 52
click at [1131, 336] on td "10" at bounding box center [1133, 338] width 33 height 36
type input "2025-10-10"
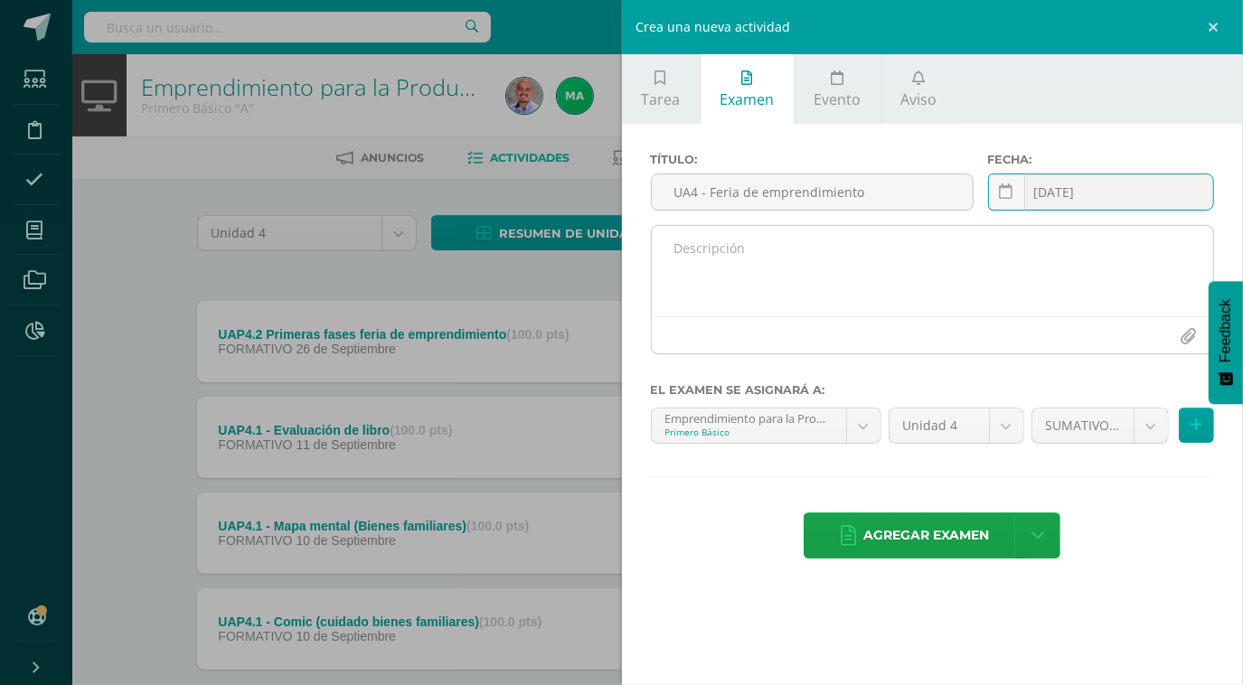
click at [849, 254] on textarea at bounding box center [933, 271] width 562 height 90
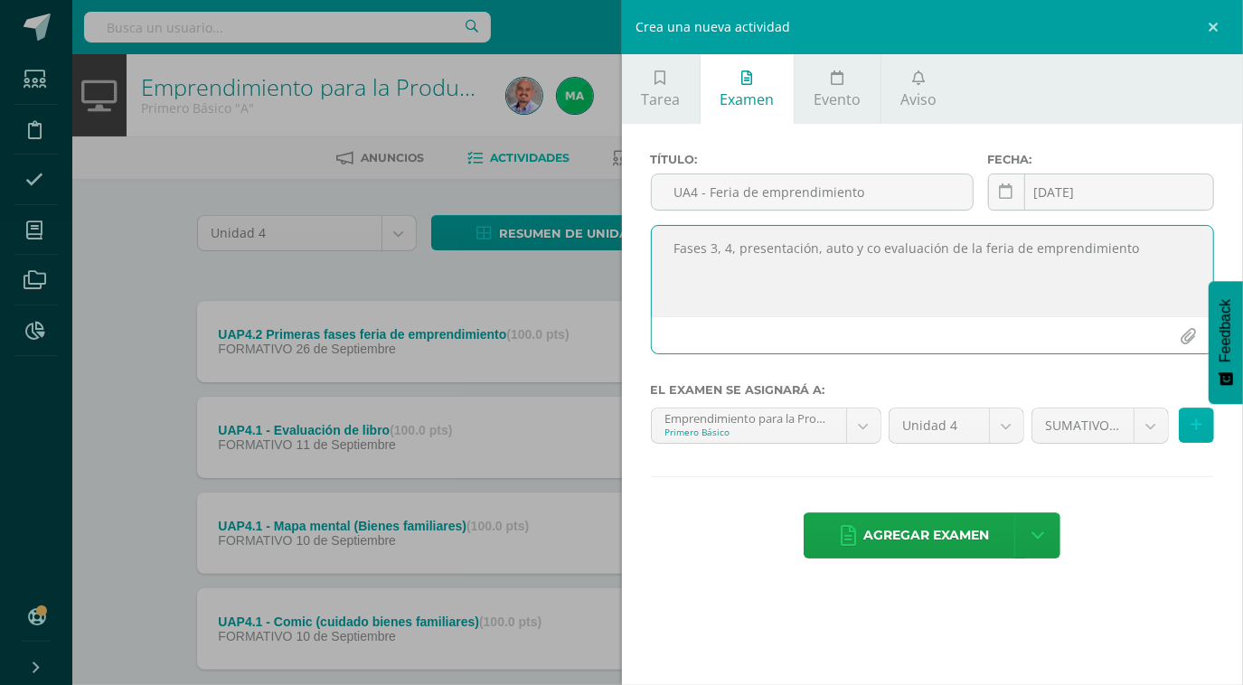
type textarea "Fases 3, 4, presentación, auto y co evaluación de la feria de emprendimiento"
click at [1197, 433] on button at bounding box center [1195, 425] width 35 height 35
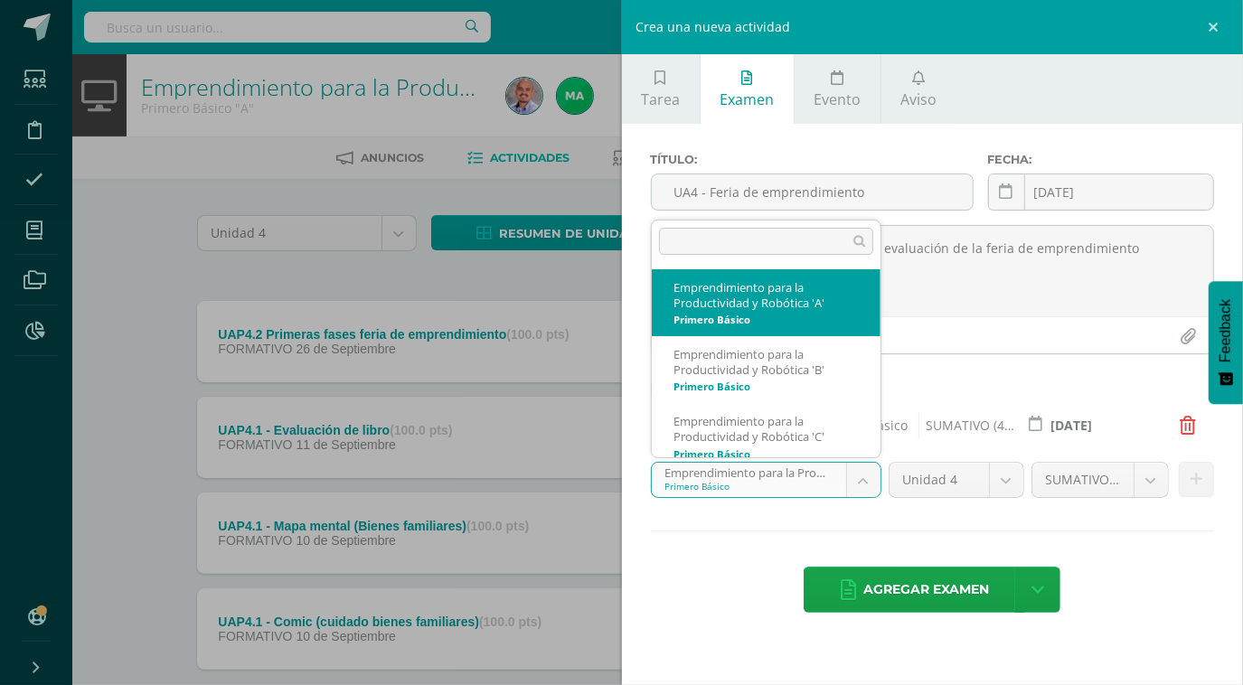
click at [865, 486] on body "Tarea asignada exitosamente Estudiantes Disciplina Asistencia Mis cursos Archiv…" at bounding box center [621, 395] width 1243 height 790
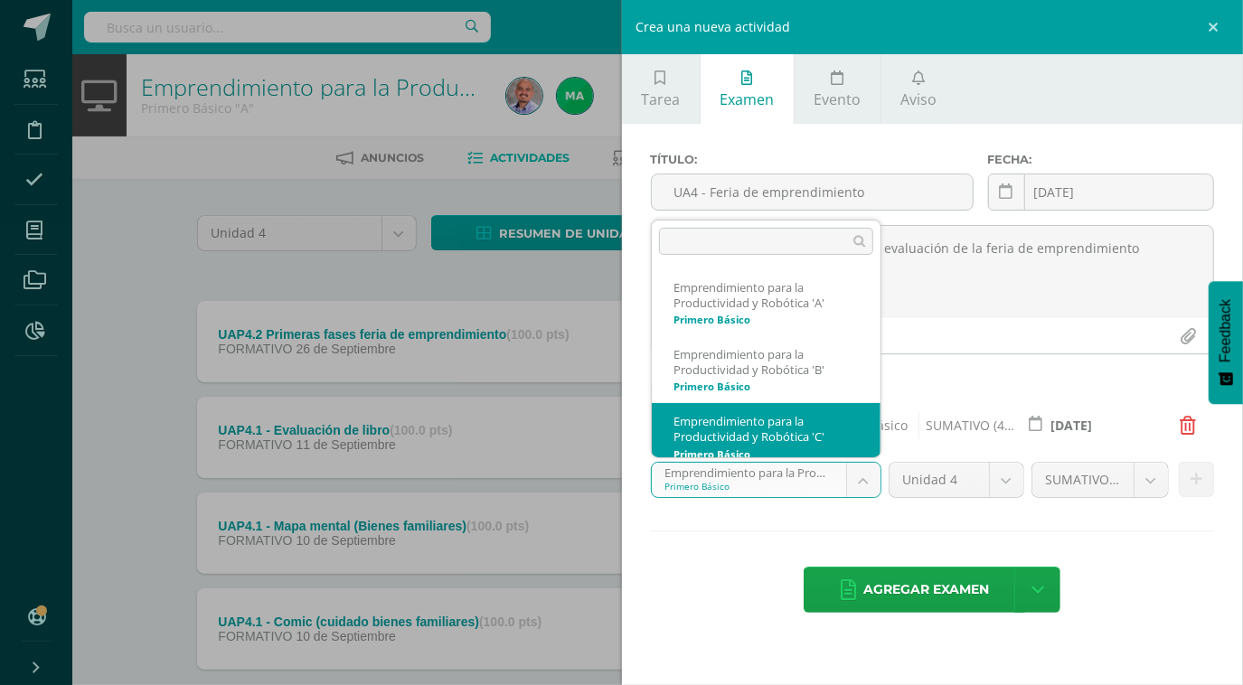
scroll to position [12, 0]
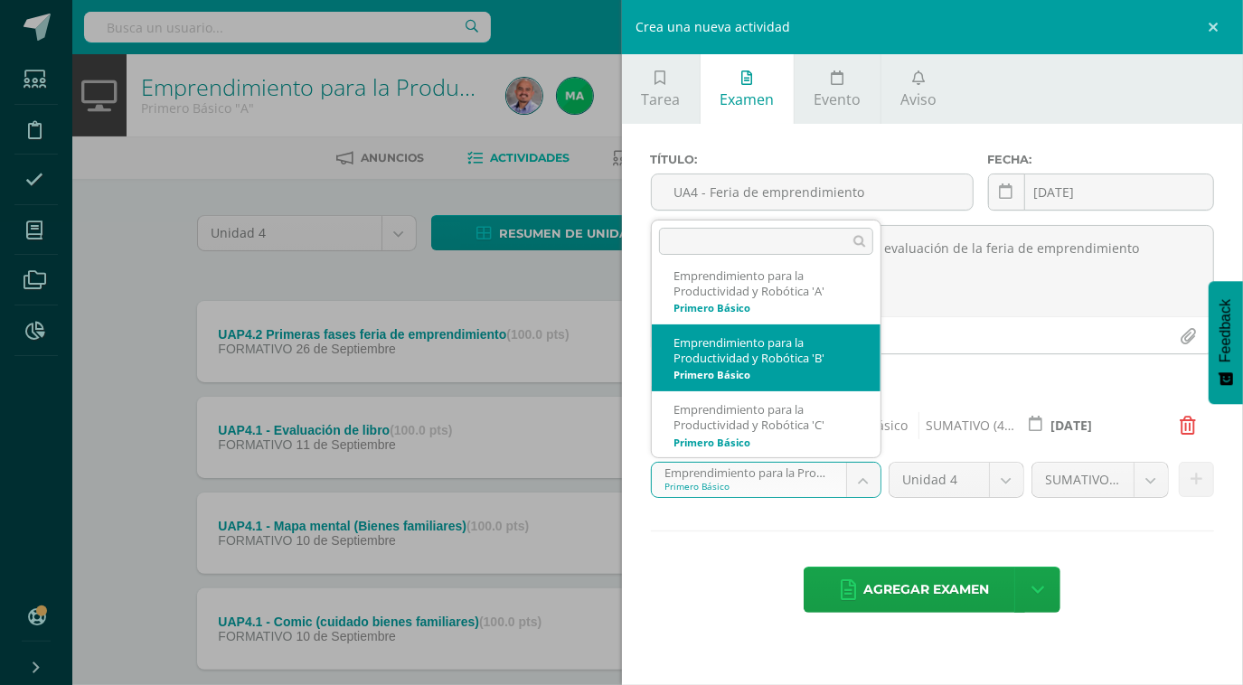
select select "212167"
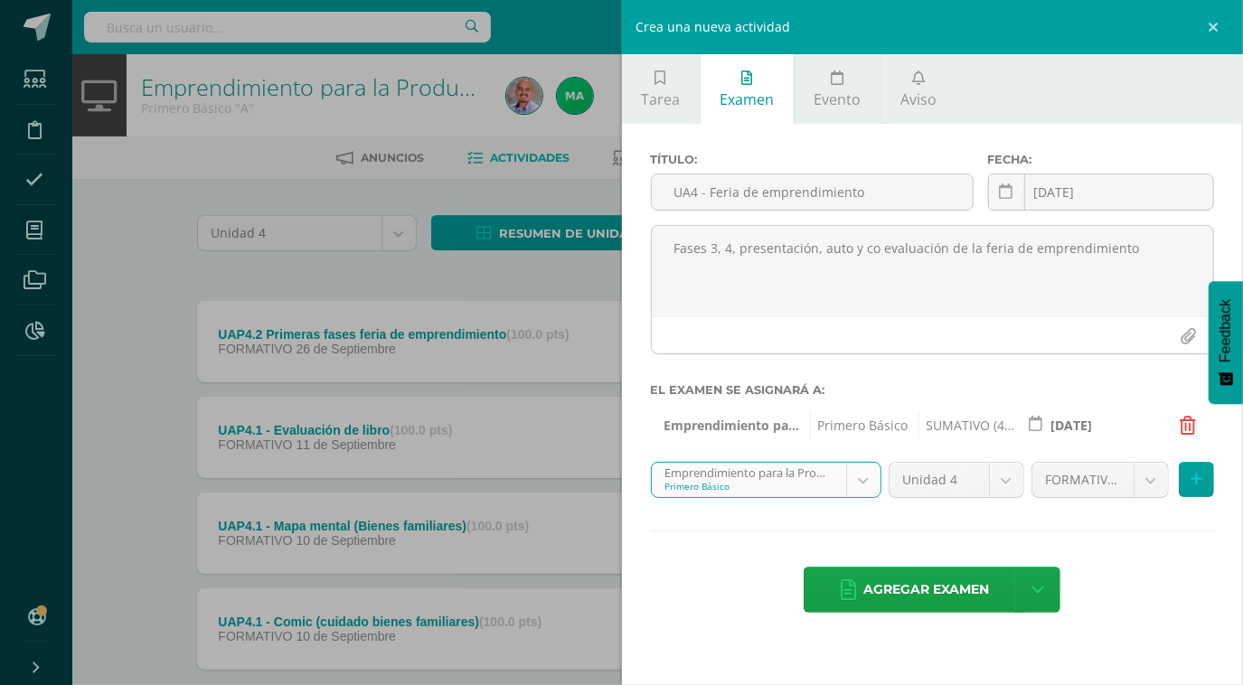
click at [1154, 488] on body "Tarea asignada exitosamente Estudiantes Disciplina Asistencia Mis cursos Archiv…" at bounding box center [621, 395] width 1243 height 790
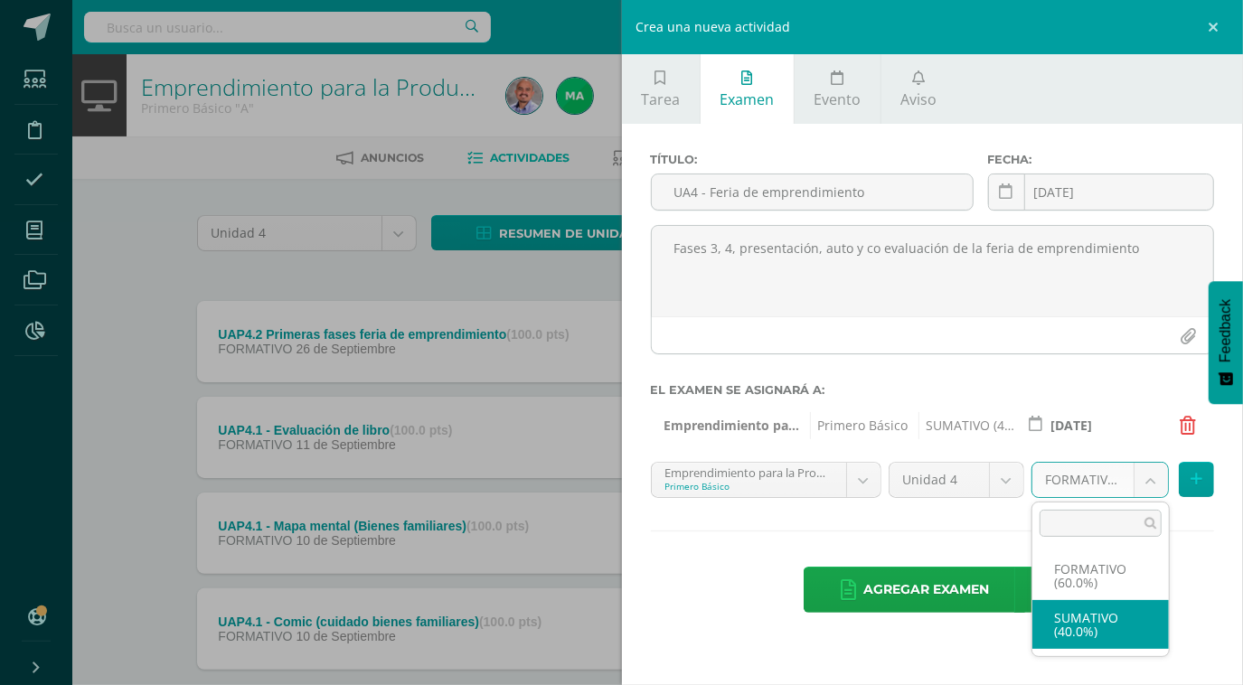
select select "212179"
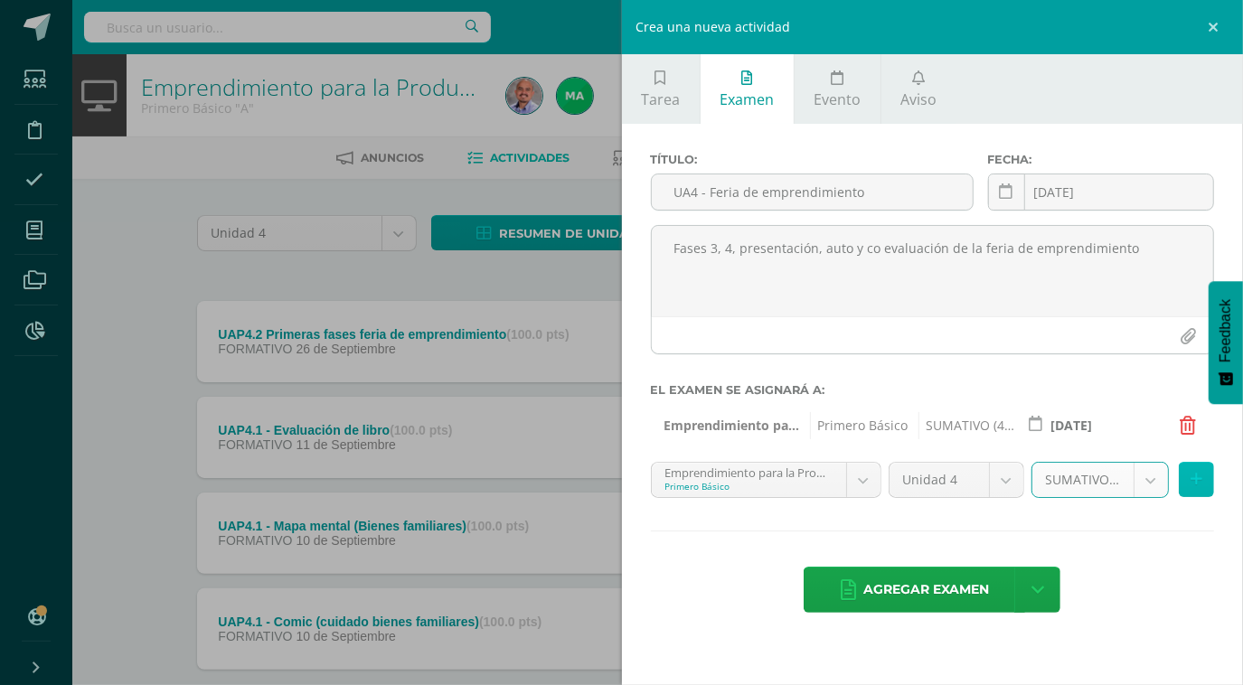
click at [1195, 483] on icon at bounding box center [1196, 479] width 12 height 15
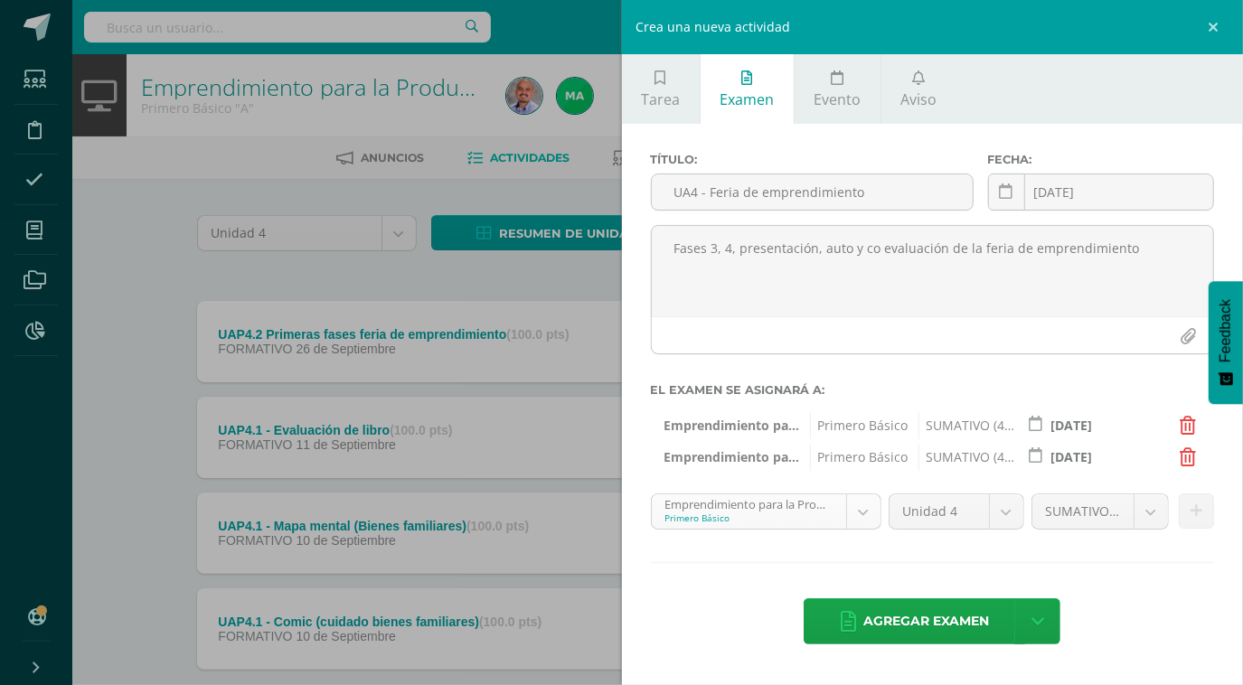
click at [860, 521] on body "Tarea asignada exitosamente Estudiantes Disciplina Asistencia Mis cursos Archiv…" at bounding box center [621, 395] width 1243 height 790
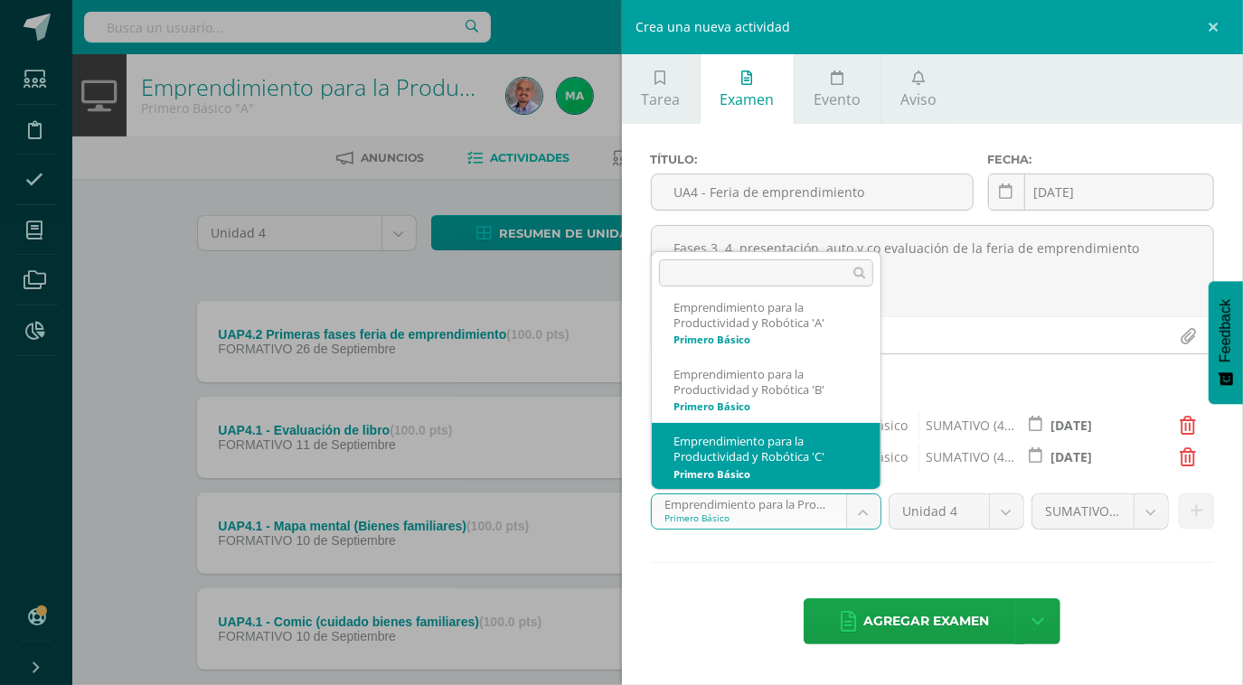
select select "212401"
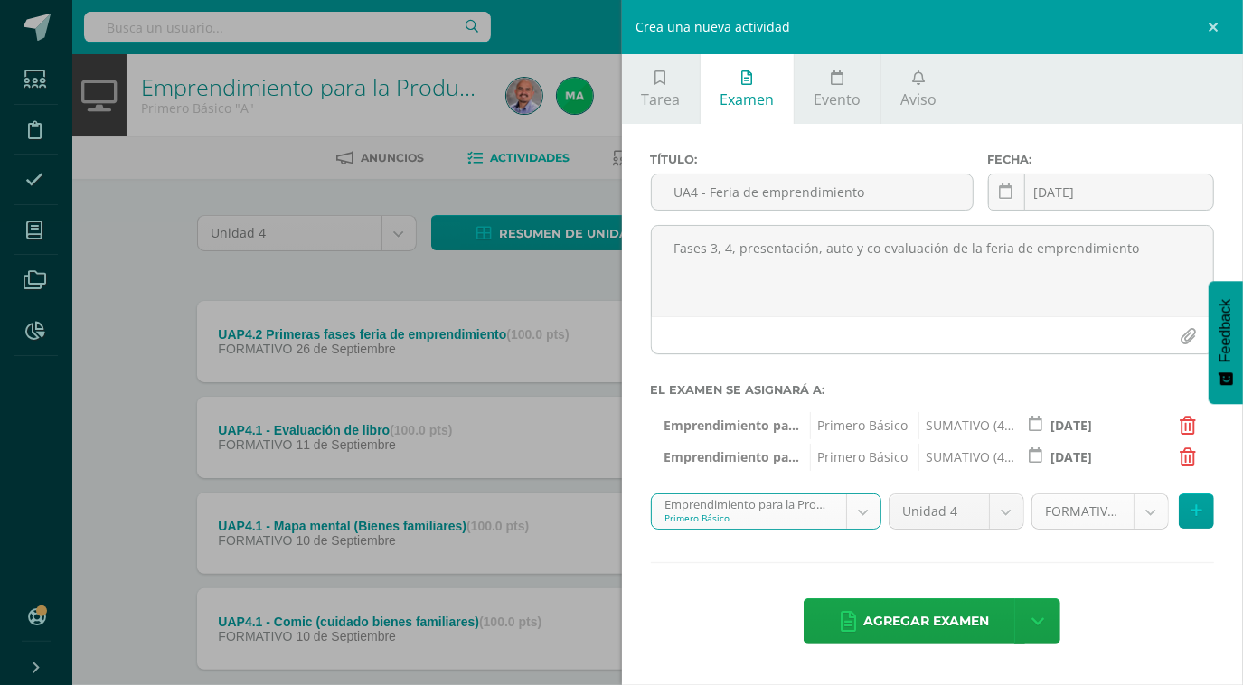
click at [1155, 519] on body "Tarea asignada exitosamente Estudiantes Disciplina Asistencia Mis cursos Archiv…" at bounding box center [621, 395] width 1243 height 790
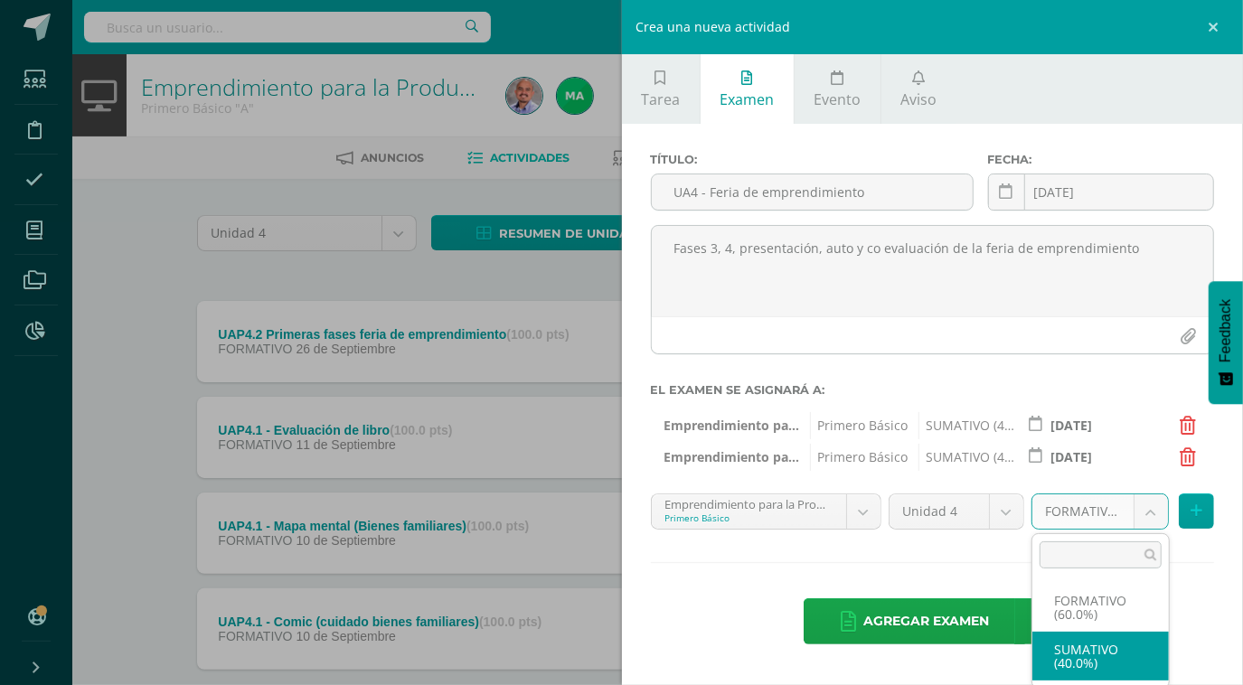
select select "212413"
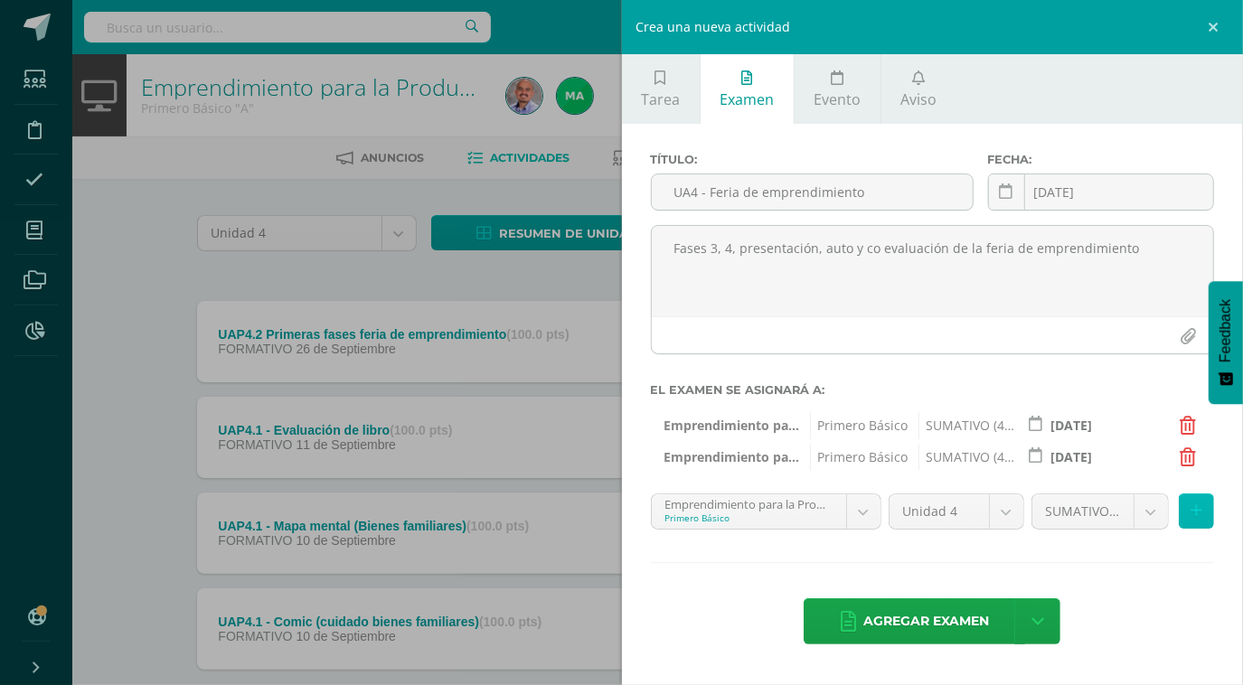
click at [1205, 512] on button at bounding box center [1195, 510] width 35 height 35
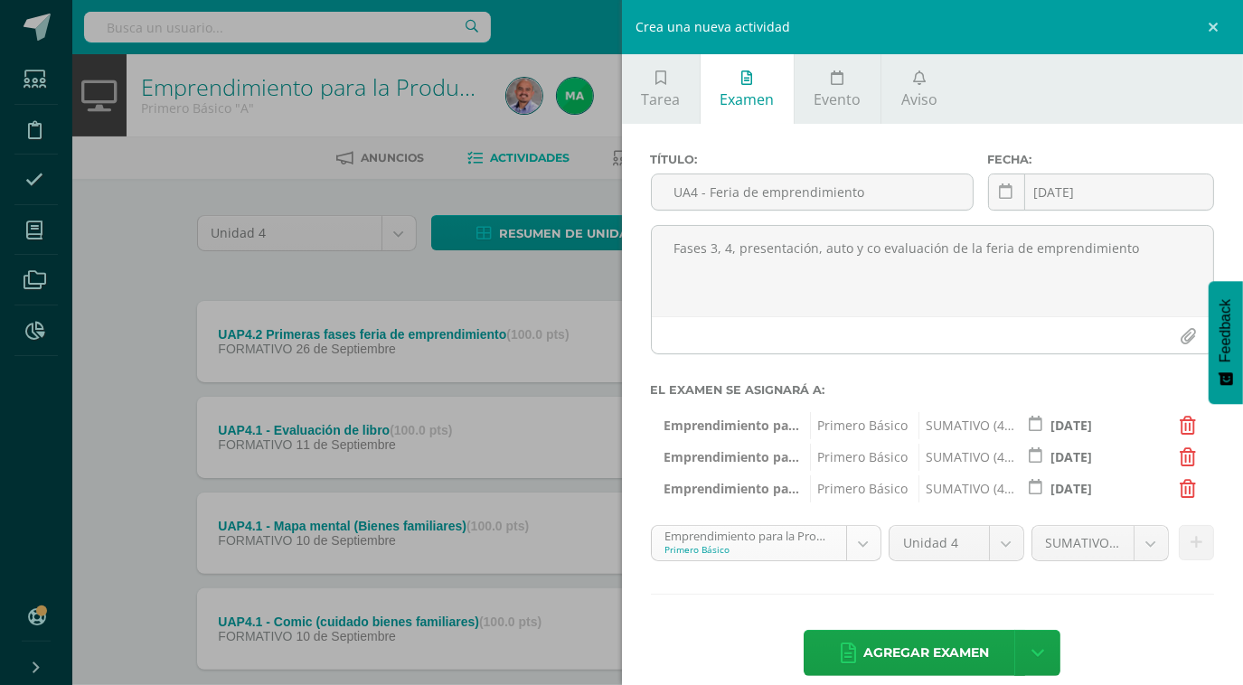
click at [850, 549] on body "Tarea asignada exitosamente Estudiantes Disciplina Asistencia Mis cursos Archiv…" at bounding box center [621, 395] width 1243 height 790
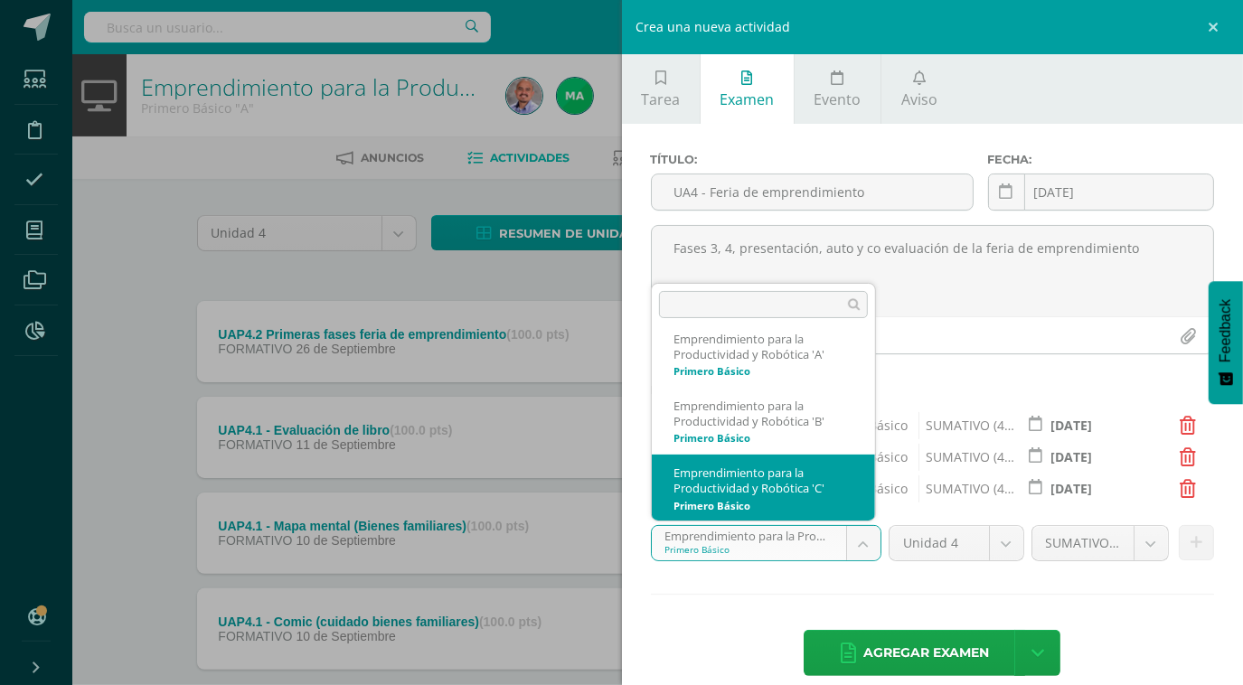
scroll to position [94, 0]
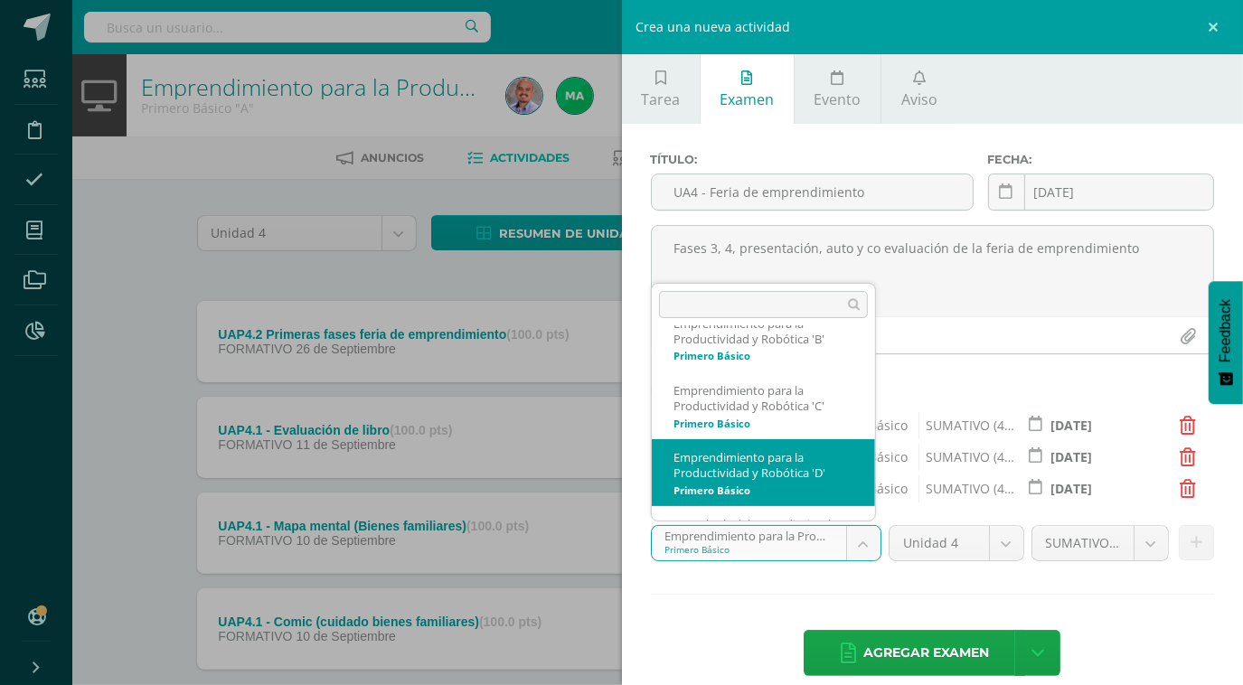
select select "212791"
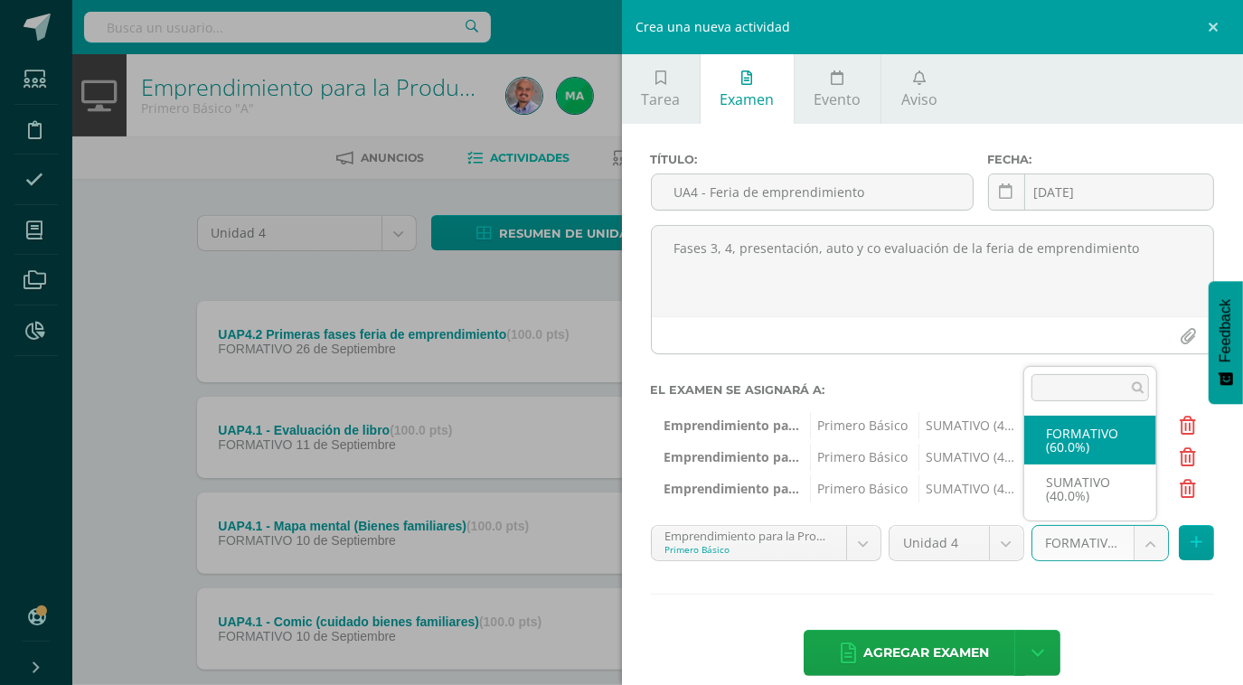
click at [1143, 547] on body "Tarea asignada exitosamente Estudiantes Disciplina Asistencia Mis cursos Archiv…" at bounding box center [621, 395] width 1243 height 790
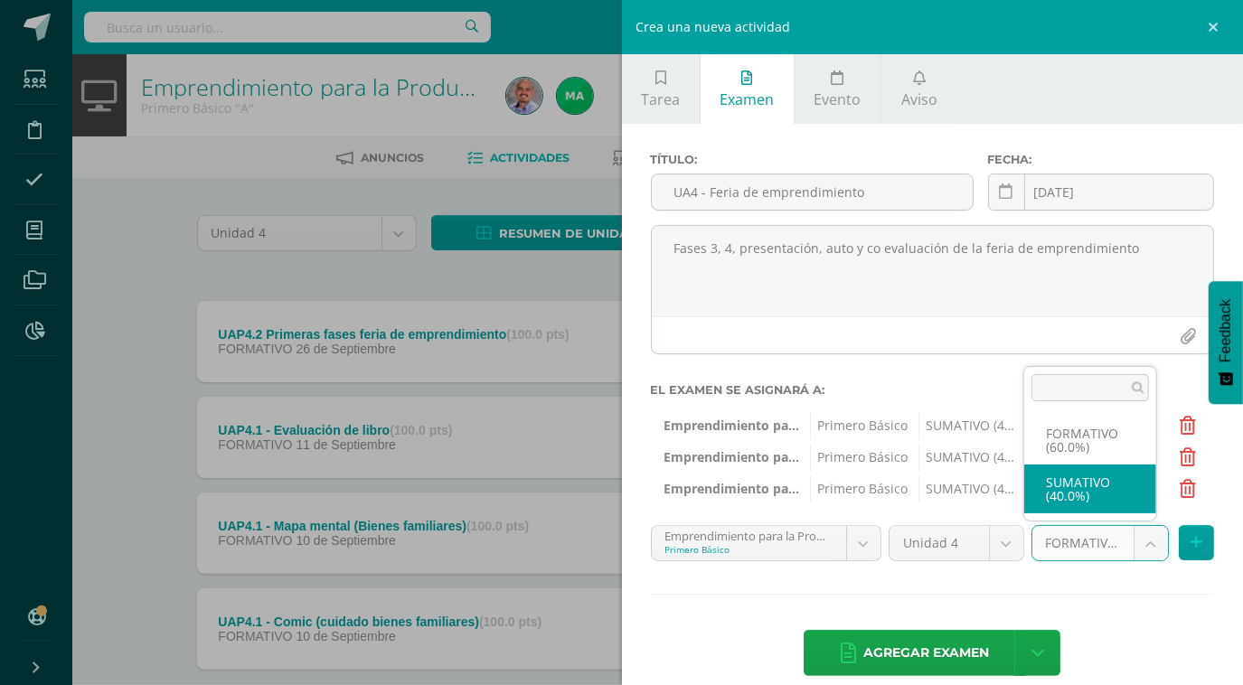
select select "212803"
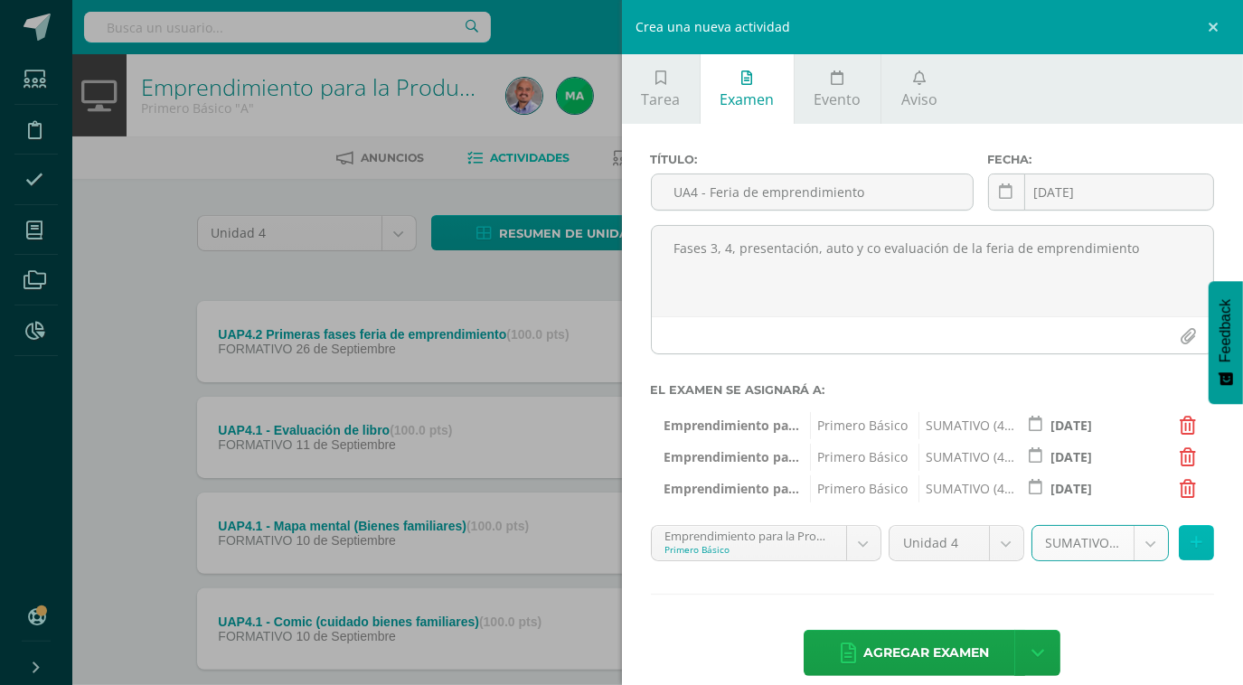
click at [1186, 552] on button at bounding box center [1195, 542] width 35 height 35
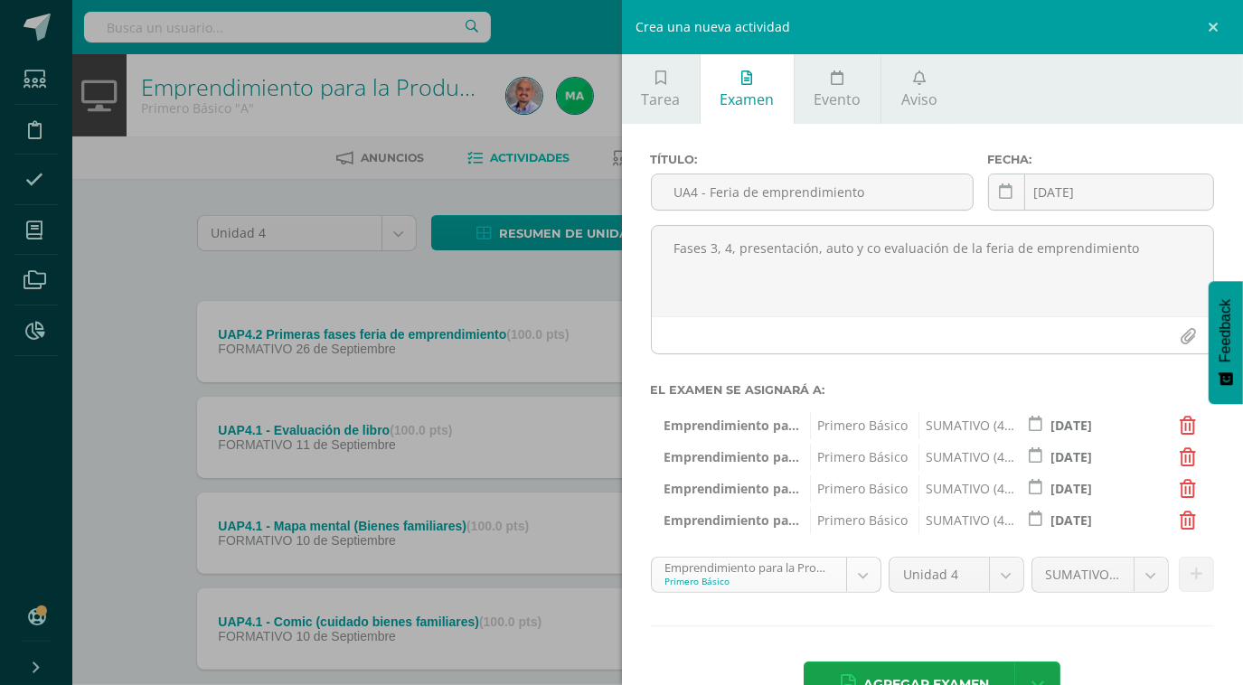
click at [864, 579] on body "Tarea asignada exitosamente Estudiantes Disciplina Asistencia Mis cursos Archiv…" at bounding box center [621, 395] width 1243 height 790
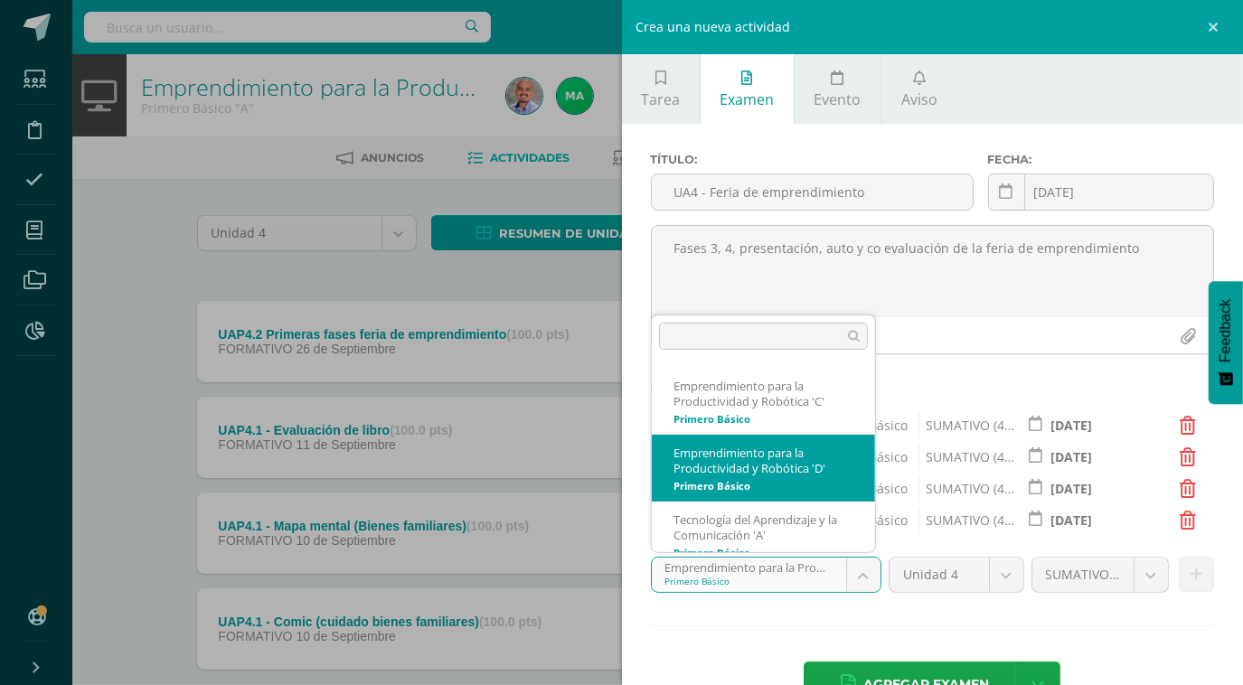
scroll to position [161, 0]
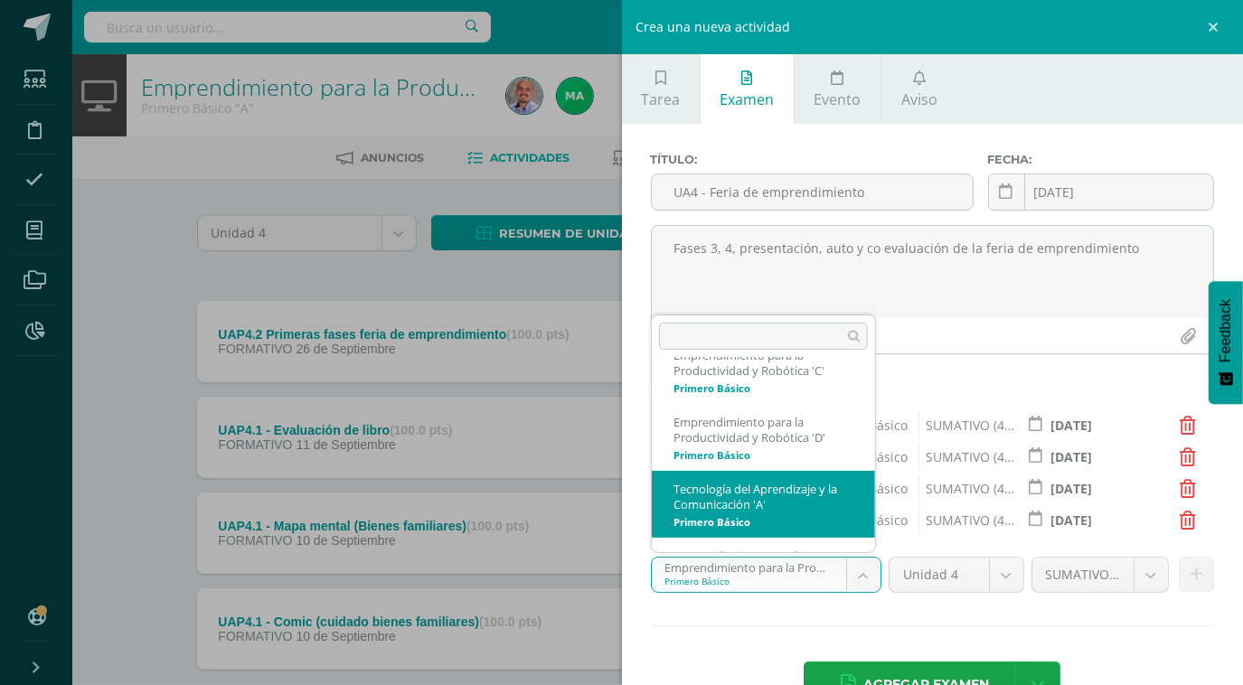
select select "211907"
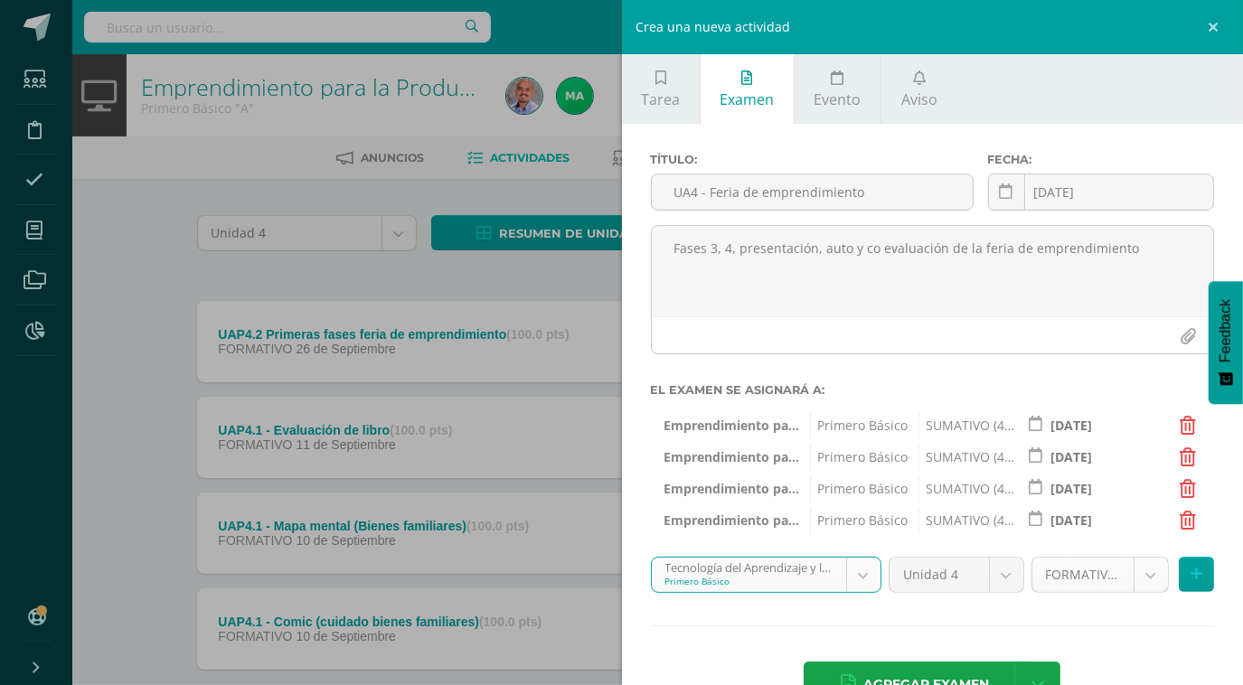
click at [1132, 577] on body "Tarea asignada exitosamente Estudiantes Disciplina Asistencia Mis cursos Archiv…" at bounding box center [621, 395] width 1243 height 790
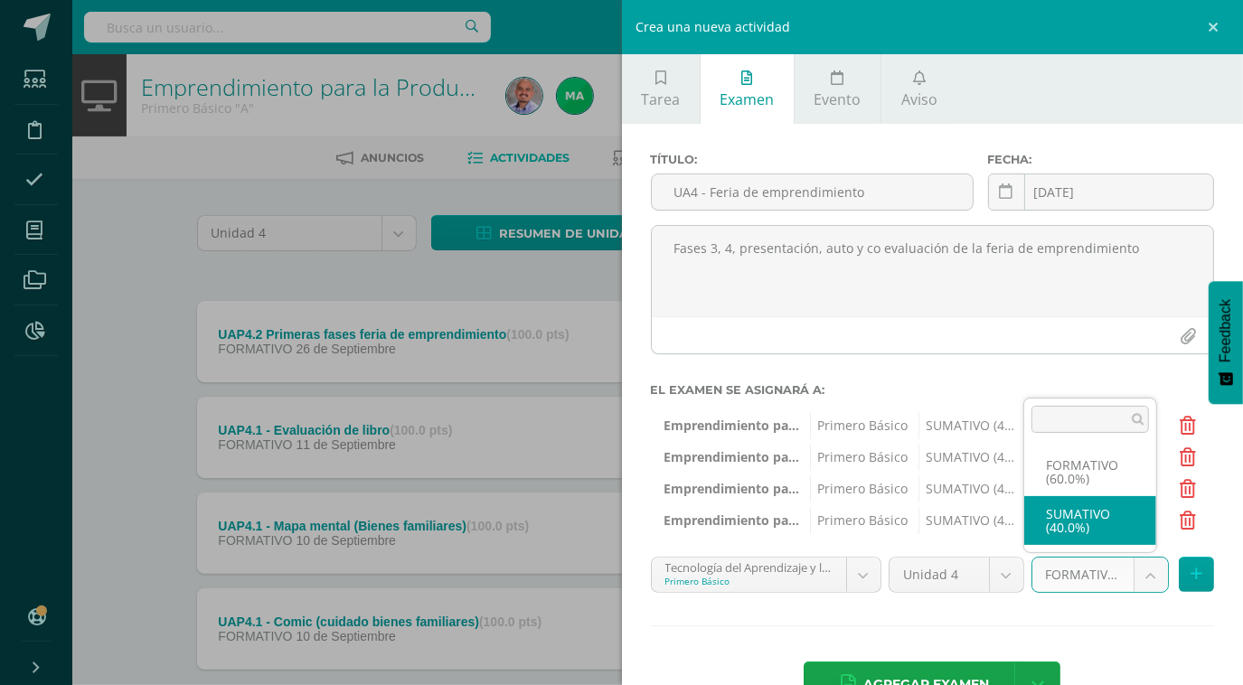
select select "211919"
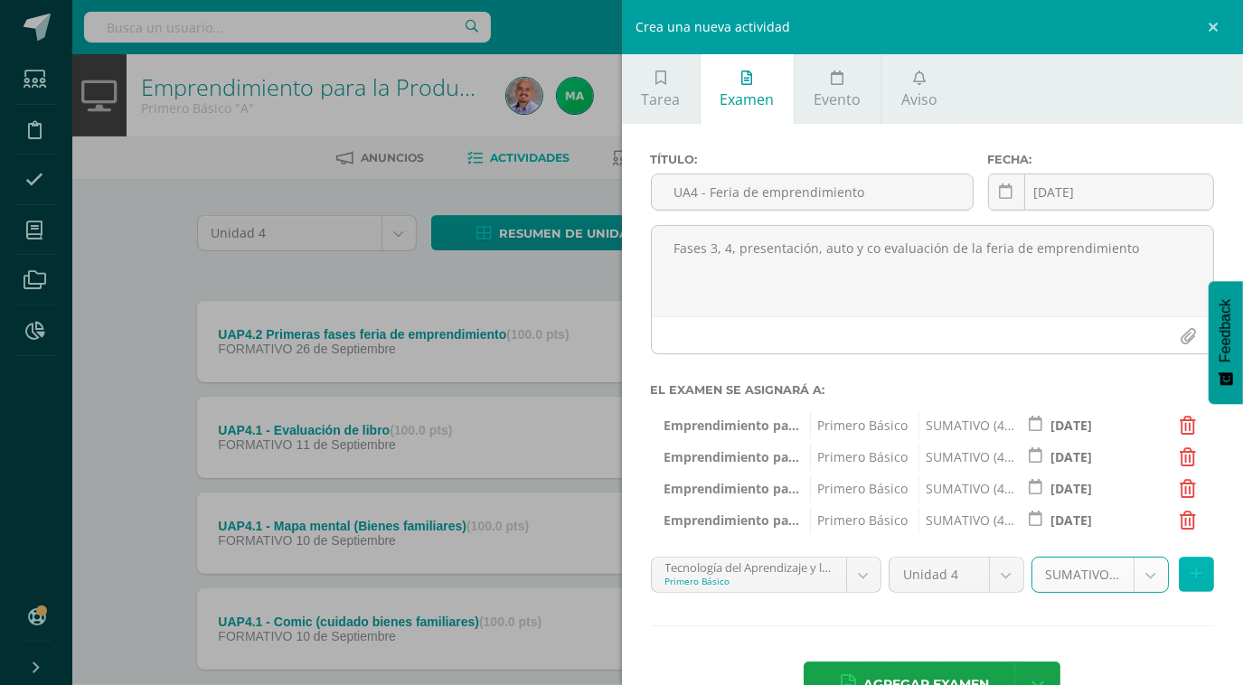
click at [1190, 576] on icon at bounding box center [1196, 574] width 12 height 15
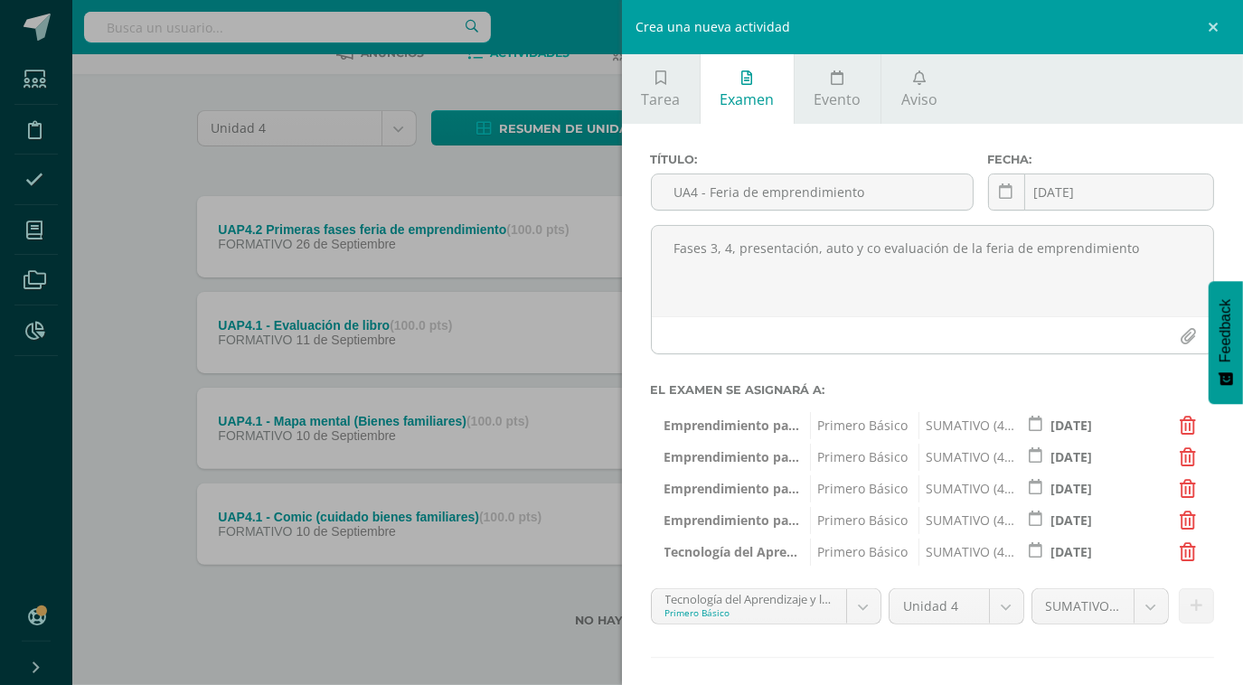
scroll to position [86, 0]
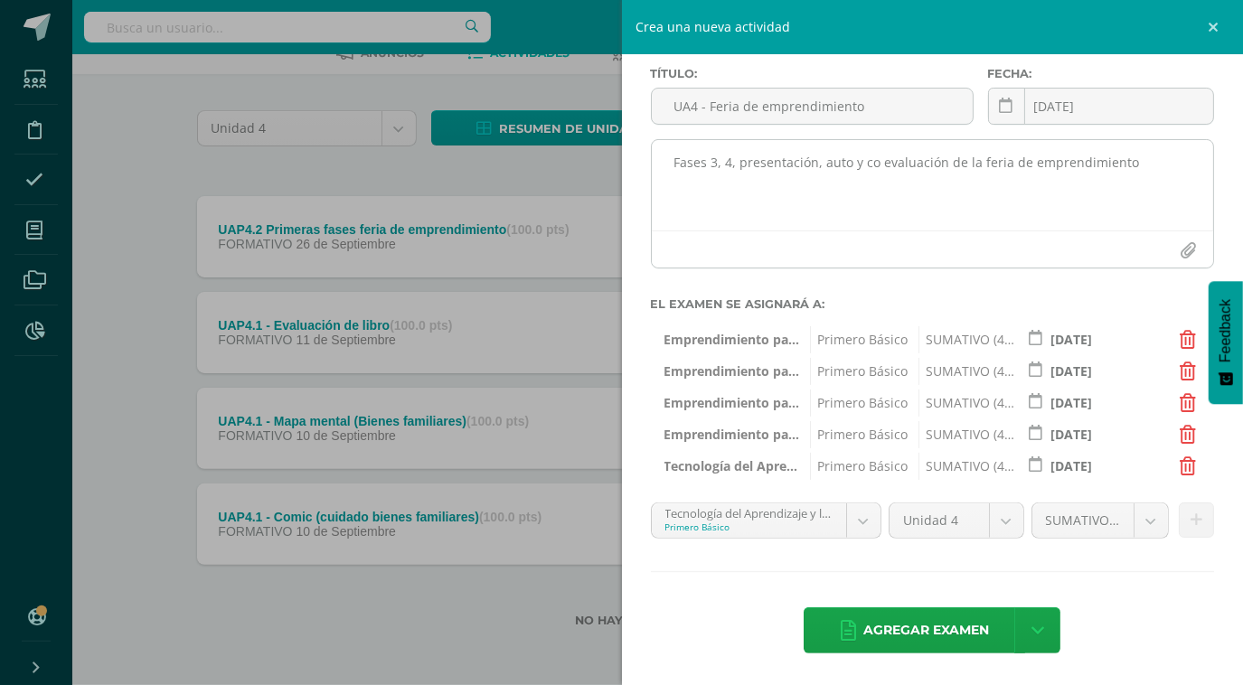
click at [1130, 168] on textarea "Fases 3, 4, presentación, auto y co evaluación de la feria de emprendimiento" at bounding box center [933, 185] width 562 height 90
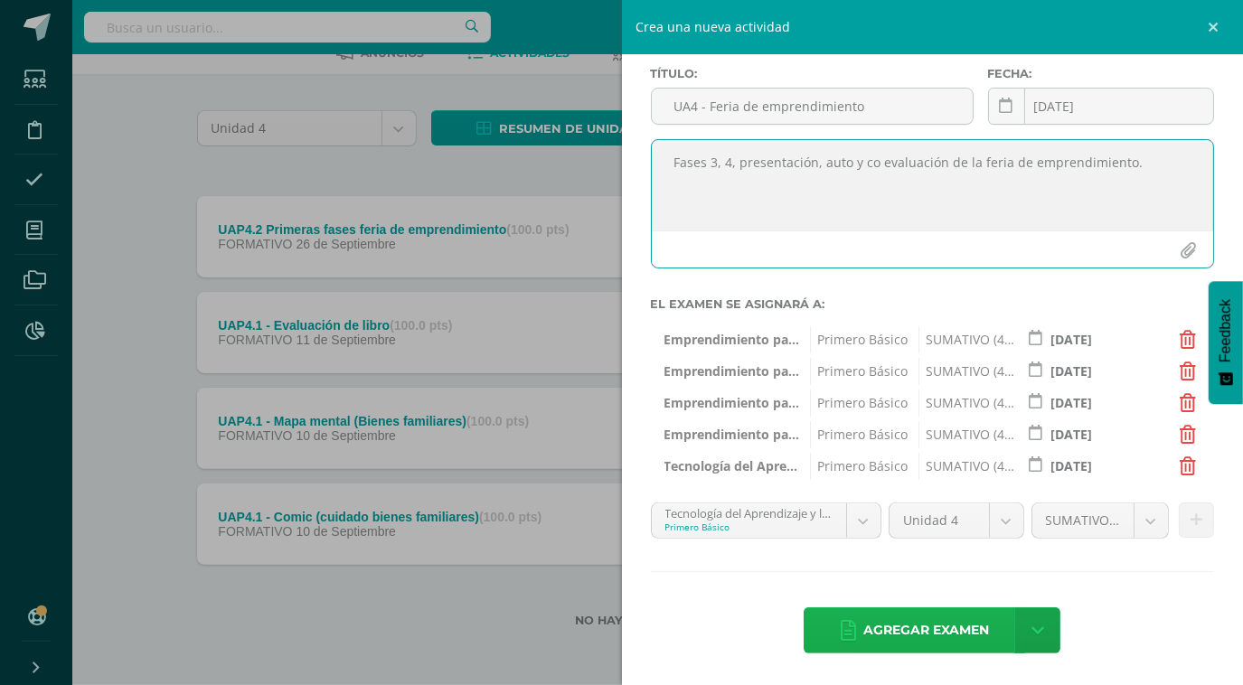
type textarea "Fases 3, 4, presentación, auto y co evaluación de la feria de emprendimiento."
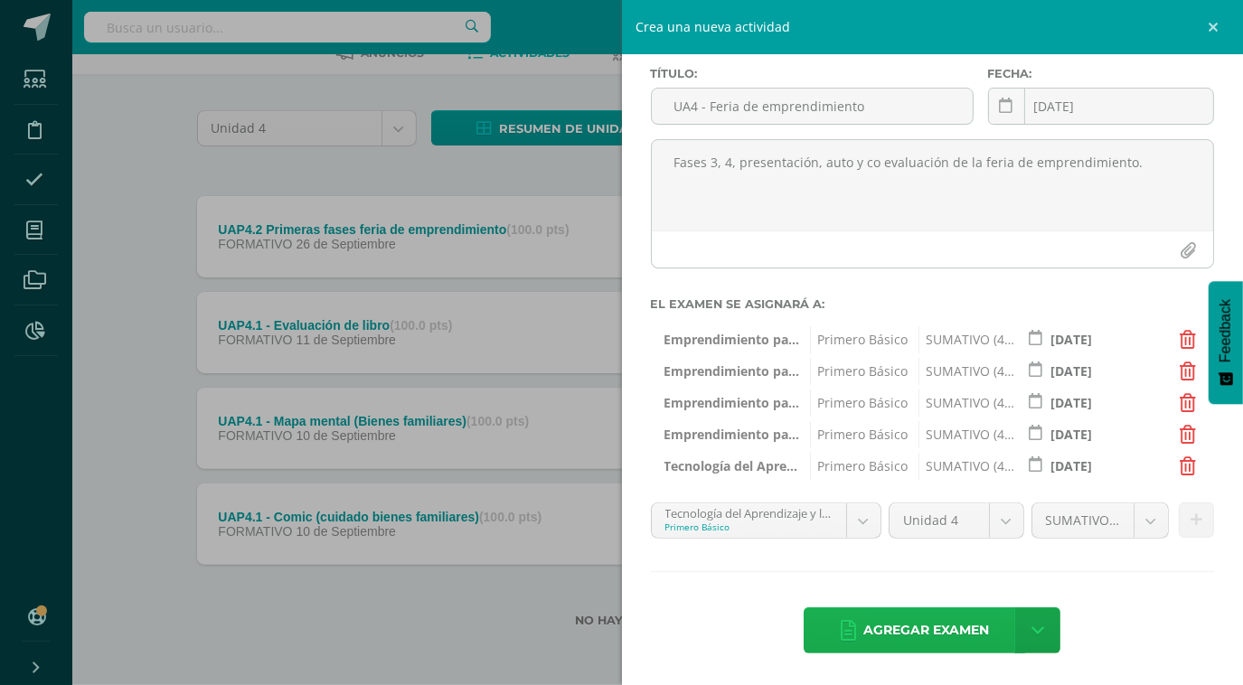
click at [922, 621] on span "Agregar examen" at bounding box center [926, 630] width 126 height 44
